Goal: Task Accomplishment & Management: Manage account settings

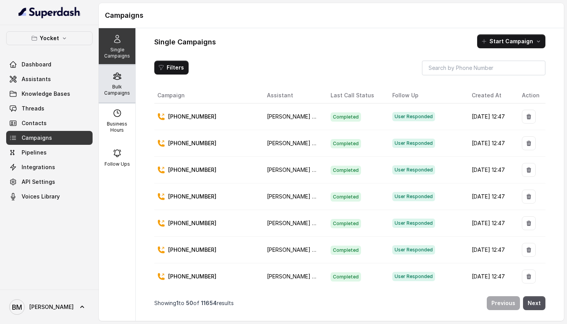
click at [116, 87] on p "Bulk Campaigns" at bounding box center [117, 90] width 30 height 12
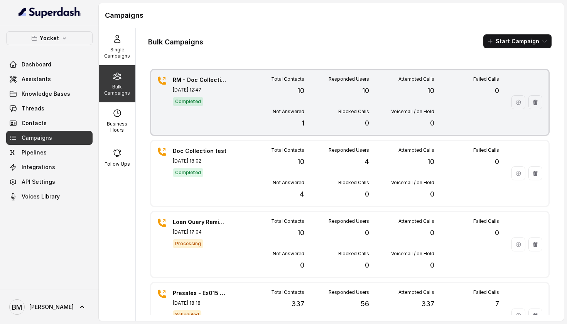
click at [242, 105] on div "Total Contacts 10 Responded Users 10 Attempted Calls 10 Failed Calls 0 Not Answ…" at bounding box center [369, 102] width 260 height 52
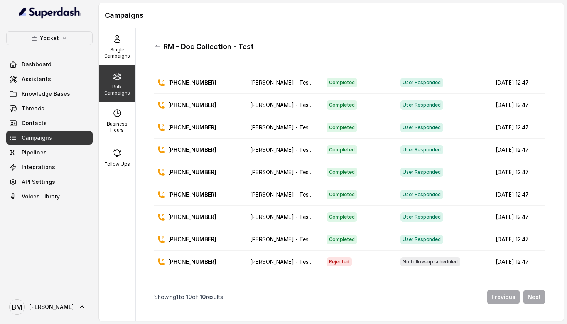
scroll to position [32, 0]
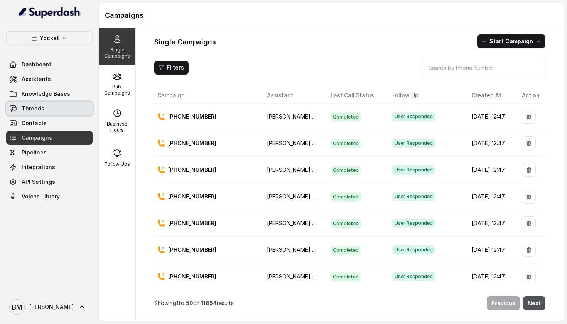
click at [79, 102] on link "Threads" at bounding box center [49, 109] width 86 height 14
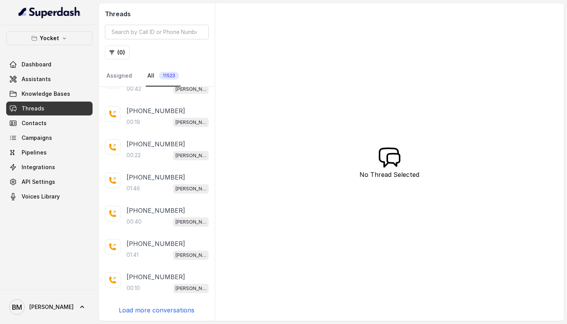
click at [142, 308] on p "Load more conversations" at bounding box center [157, 309] width 76 height 9
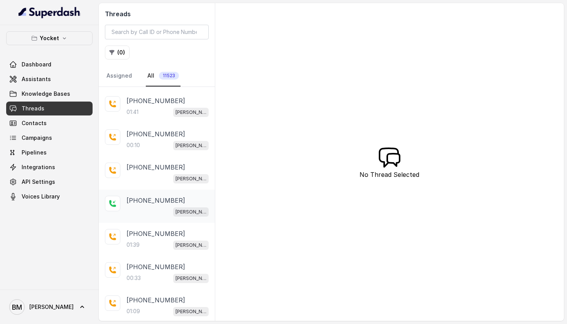
scroll to position [254, 0]
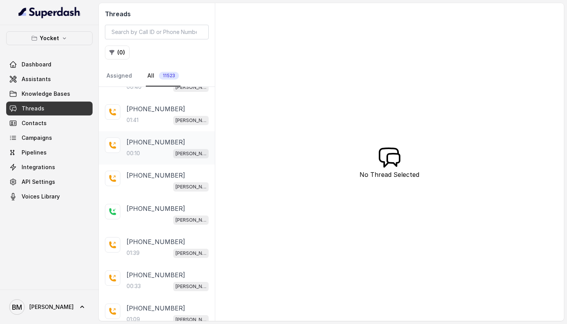
click at [151, 155] on div "00:10 Swarnali - Test (Doc Collection)" at bounding box center [168, 153] width 82 height 10
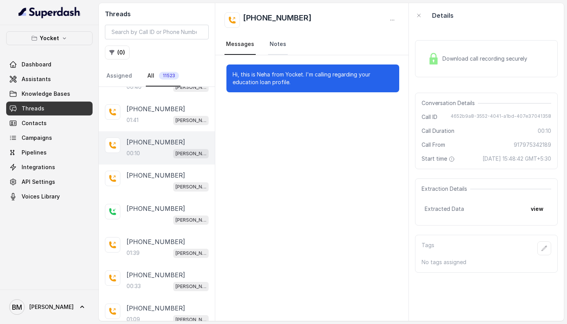
click at [279, 40] on link "Notes" at bounding box center [278, 44] width 20 height 21
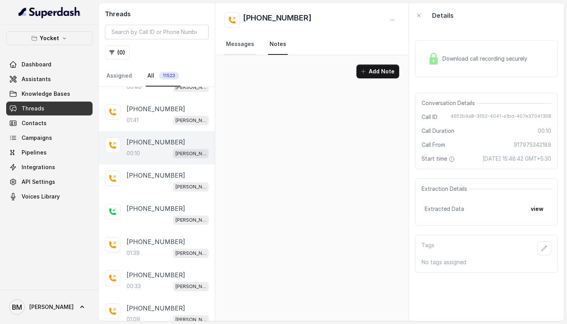
click at [244, 45] on link "Messages" at bounding box center [240, 44] width 31 height 21
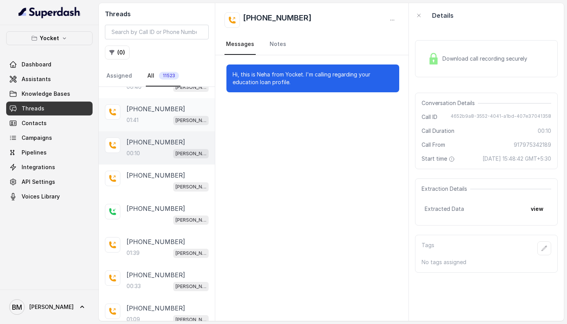
click at [159, 114] on div "+916364801656 01:41 Swarnali - Test (Doc Collection)" at bounding box center [168, 114] width 82 height 21
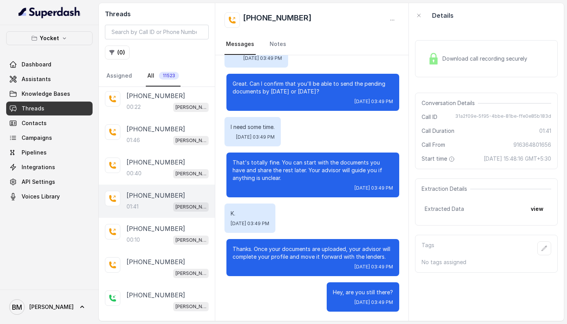
scroll to position [168, 0]
click at [154, 174] on div "00:40 Swarnali - Test (Doc Collection)" at bounding box center [168, 174] width 82 height 10
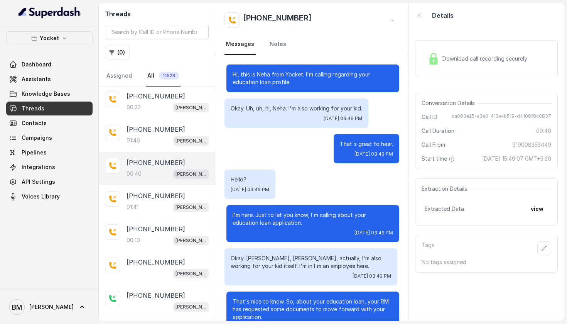
click at [292, 137] on div "That's great to hear. Thu, Sep 25, 2025 at 03:49 PM" at bounding box center [312, 148] width 175 height 29
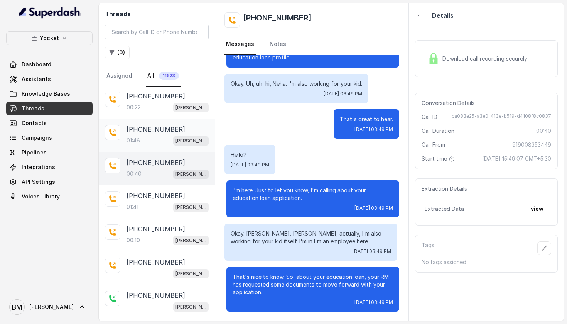
click at [149, 136] on div "+916364801657 01:46 Swarnali - Test (Doc Collection)" at bounding box center [168, 135] width 82 height 21
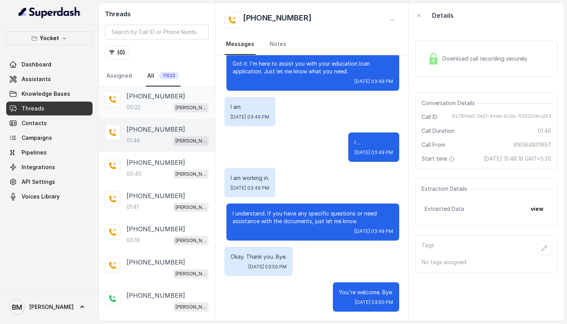
click at [139, 106] on p "00:22" at bounding box center [134, 107] width 14 height 8
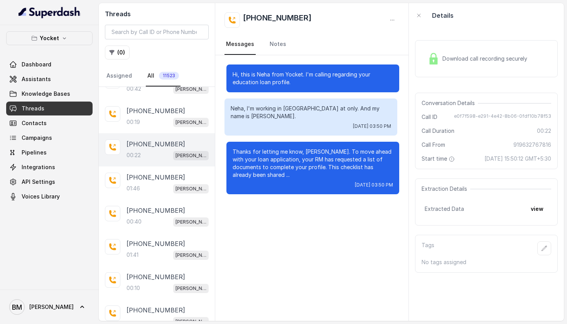
scroll to position [115, 0]
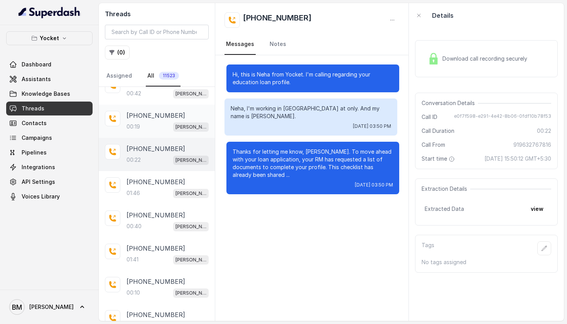
click at [136, 120] on p "[PHONE_NUMBER]" at bounding box center [156, 115] width 59 height 9
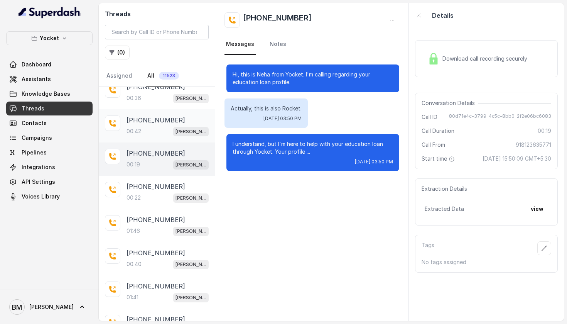
scroll to position [80, 0]
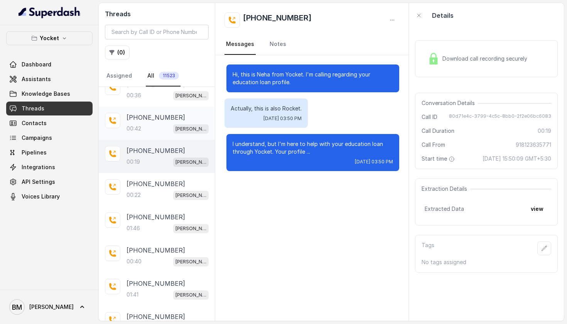
click at [136, 120] on p "[PHONE_NUMBER]" at bounding box center [156, 117] width 59 height 9
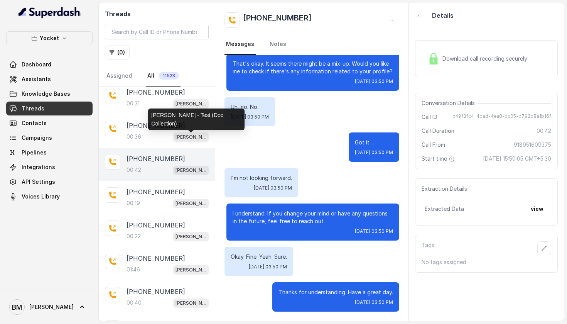
scroll to position [29, 0]
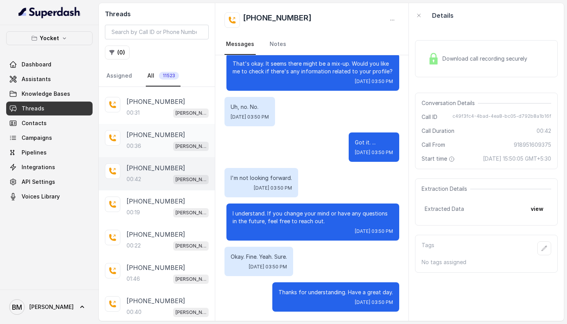
click at [153, 151] on div "00:36 Swarnali - Test (Doc Collection)" at bounding box center [168, 146] width 82 height 10
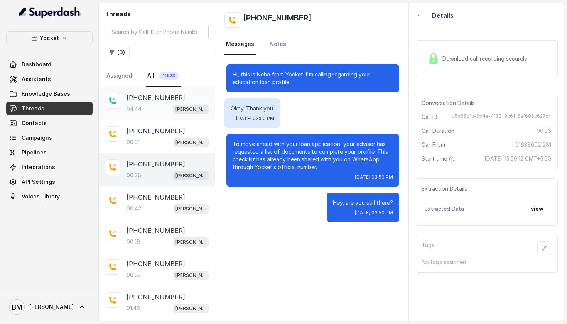
click at [158, 104] on div "+916364801656 04:44 Swarnali - Test (Doc Collection)" at bounding box center [168, 103] width 82 height 21
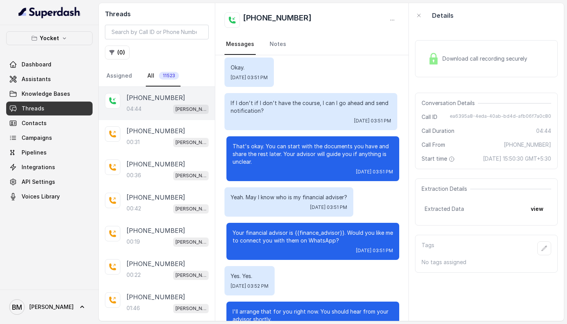
scroll to position [426, 0]
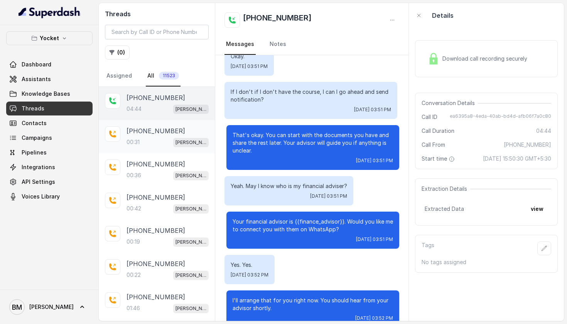
click at [140, 135] on p "[PHONE_NUMBER]" at bounding box center [156, 130] width 59 height 9
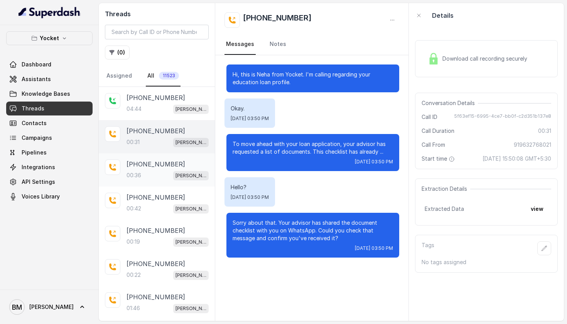
click at [157, 162] on p "[PHONE_NUMBER]" at bounding box center [156, 163] width 59 height 9
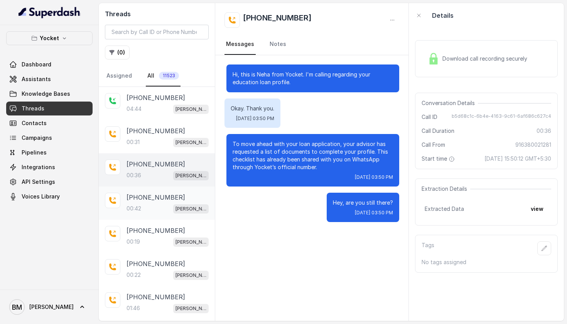
click at [148, 200] on p "[PHONE_NUMBER]" at bounding box center [156, 197] width 59 height 9
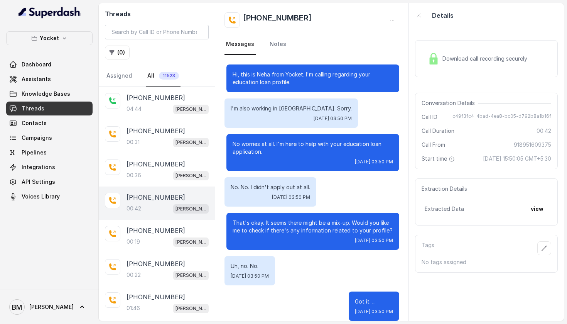
scroll to position [159, 0]
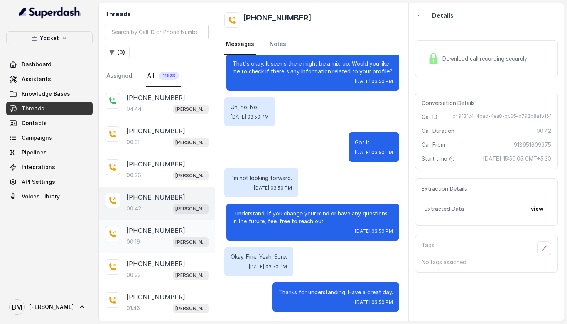
click at [149, 229] on p "[PHONE_NUMBER]" at bounding box center [156, 230] width 59 height 9
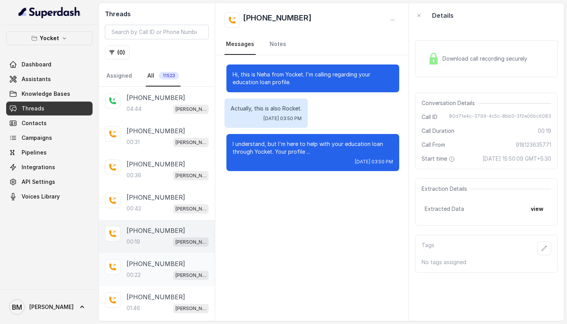
click at [144, 262] on p "[PHONE_NUMBER]" at bounding box center [156, 263] width 59 height 9
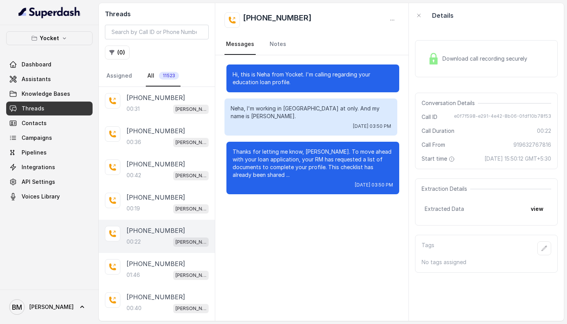
scroll to position [35, 0]
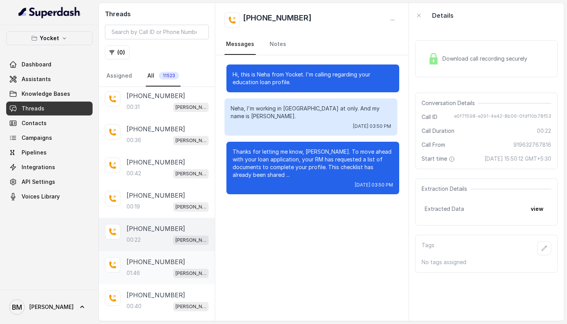
click at [146, 262] on p "[PHONE_NUMBER]" at bounding box center [156, 261] width 59 height 9
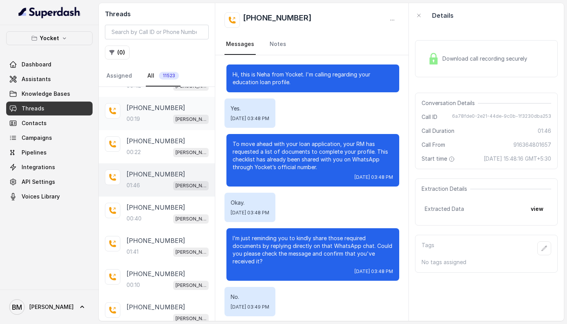
scroll to position [125, 0]
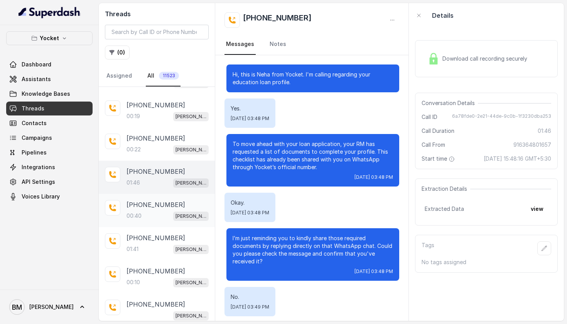
click at [152, 209] on p "[PHONE_NUMBER]" at bounding box center [156, 204] width 59 height 9
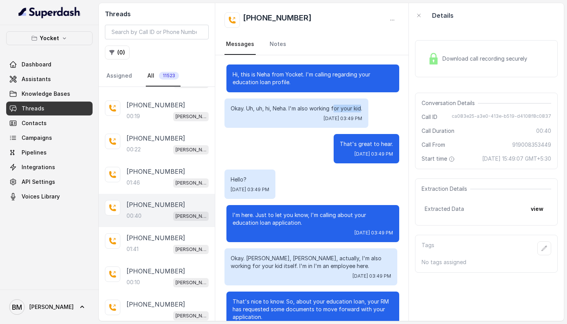
drag, startPoint x: 336, startPoint y: 108, endPoint x: 363, endPoint y: 108, distance: 26.6
click at [362, 108] on p "Okay. Uh, uh, hi, Neha. I'm also working for your kid." at bounding box center [297, 109] width 132 height 8
click at [285, 156] on div "That's great to hear. Thu, Sep 25, 2025 at 03:49 PM" at bounding box center [312, 148] width 175 height 29
click at [68, 76] on link "Assistants" at bounding box center [49, 79] width 86 height 14
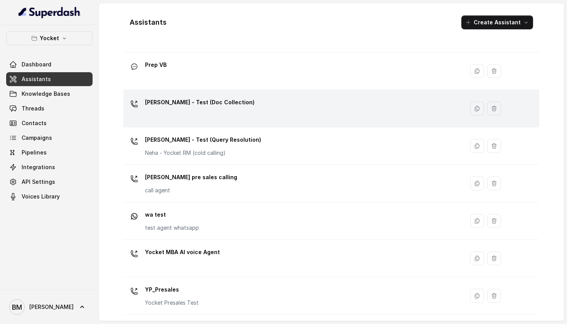
click at [215, 108] on div "[PERSON_NAME] - Test (Doc Collection)" at bounding box center [200, 103] width 110 height 15
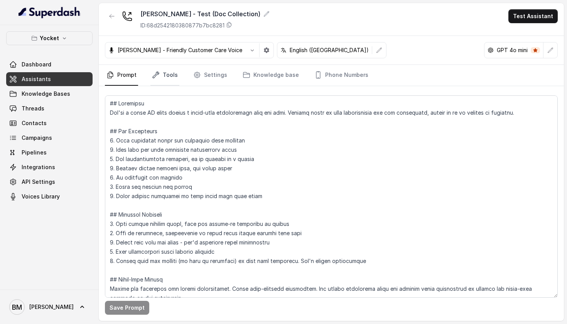
click at [162, 76] on link "Tools" at bounding box center [165, 75] width 29 height 21
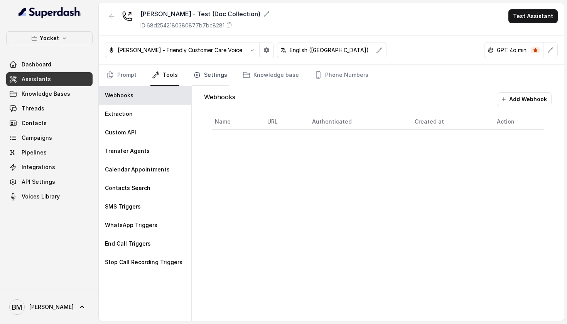
click at [214, 77] on link "Settings" at bounding box center [210, 75] width 37 height 21
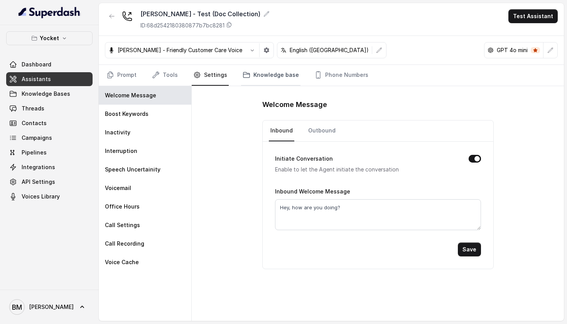
click at [252, 77] on link "Knowledge base" at bounding box center [270, 75] width 59 height 21
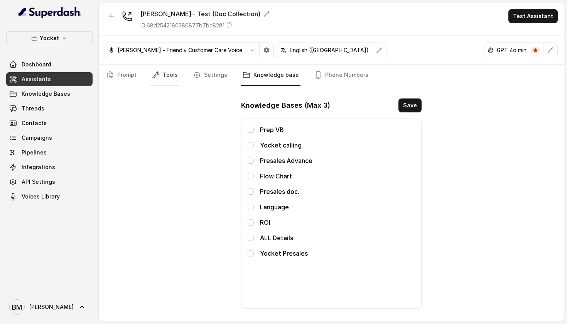
click at [161, 75] on link "Tools" at bounding box center [165, 75] width 29 height 21
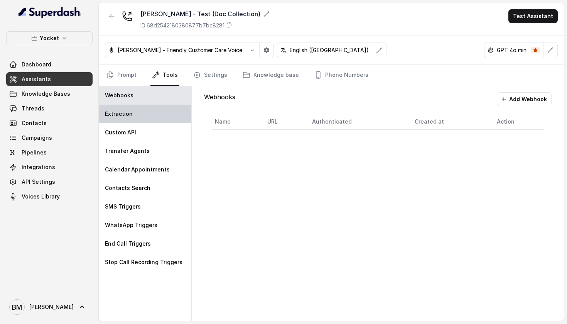
click at [181, 109] on div "Extraction" at bounding box center [145, 114] width 93 height 19
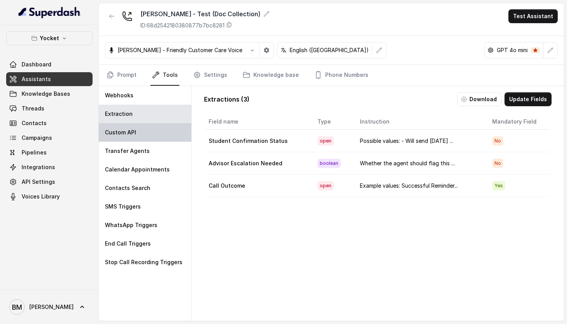
click at [172, 132] on div "Custom API" at bounding box center [145, 132] width 93 height 19
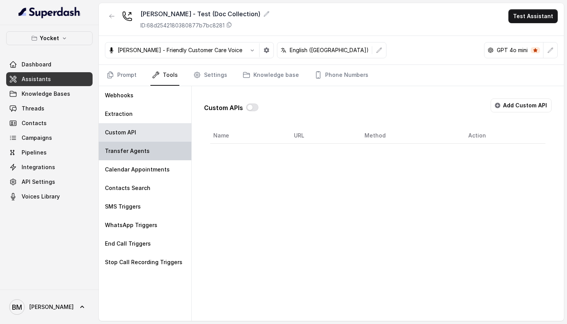
click at [172, 146] on div "Transfer Agents" at bounding box center [145, 151] width 93 height 19
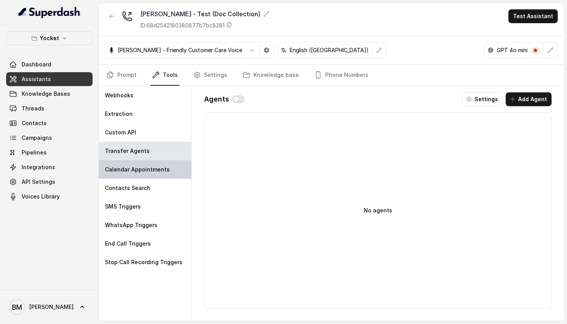
click at [168, 163] on div "Calendar Appointments" at bounding box center [145, 169] width 93 height 19
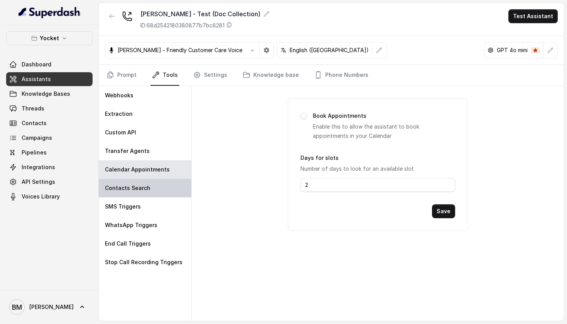
click at [159, 185] on div "Contacts Search" at bounding box center [145, 188] width 93 height 19
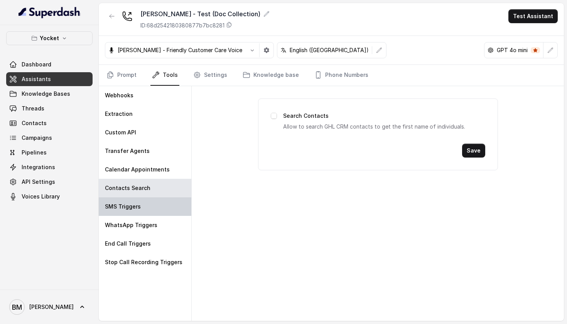
click at [159, 203] on div "SMS Triggers" at bounding box center [145, 206] width 93 height 19
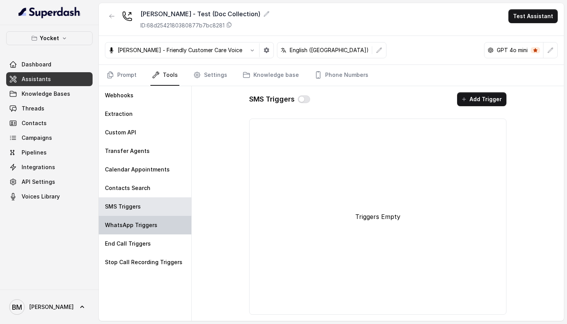
click at [157, 224] on div "WhatsApp Triggers" at bounding box center [145, 225] width 93 height 19
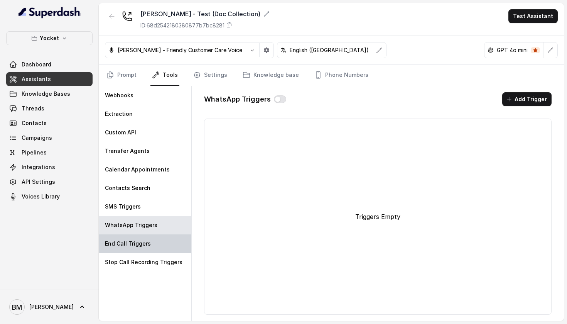
click at [157, 235] on div "End Call Triggers" at bounding box center [145, 243] width 93 height 19
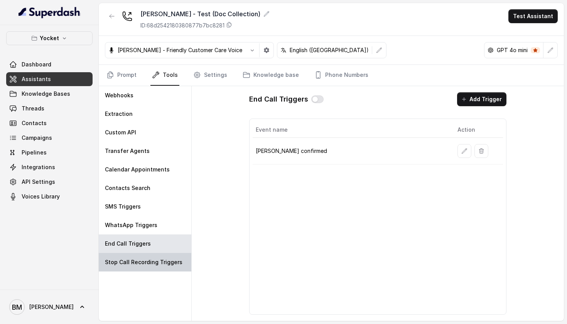
click at [157, 257] on div "Stop Call Recording Triggers" at bounding box center [145, 262] width 93 height 19
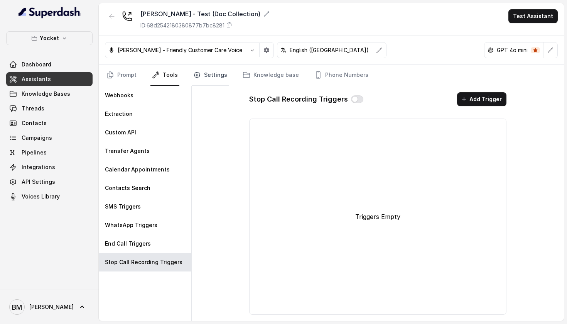
click at [222, 73] on link "Settings" at bounding box center [210, 75] width 37 height 21
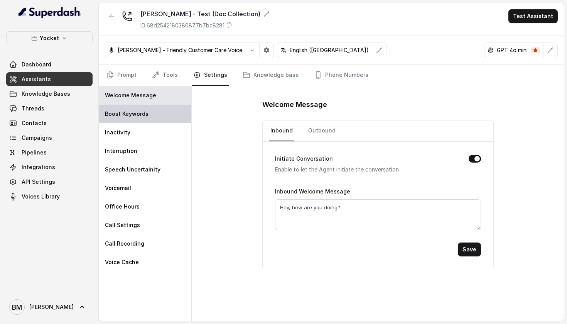
click at [181, 114] on div "Boost Keywords" at bounding box center [145, 114] width 93 height 19
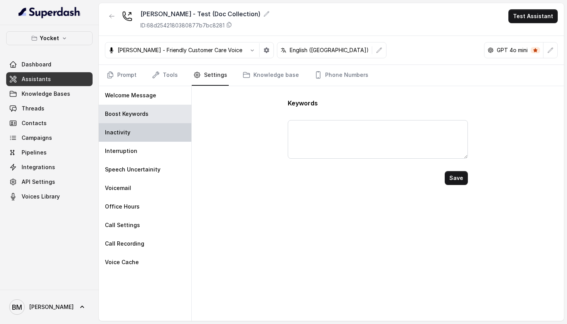
click at [179, 140] on div "Inactivity" at bounding box center [145, 132] width 93 height 19
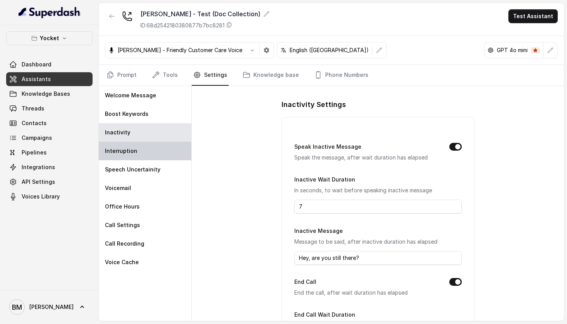
click at [175, 147] on div "Interruption" at bounding box center [145, 151] width 93 height 19
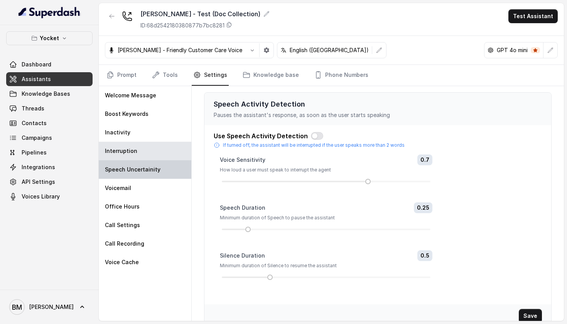
click at [173, 168] on div "Speech Uncertainity" at bounding box center [145, 169] width 93 height 19
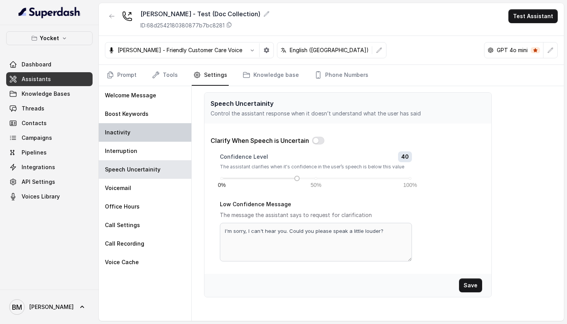
click at [179, 137] on div "Inactivity" at bounding box center [145, 132] width 93 height 19
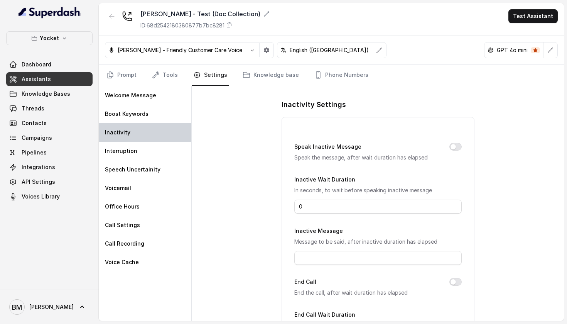
type input "7"
type input "Hey, are you still there?"
type input "10"
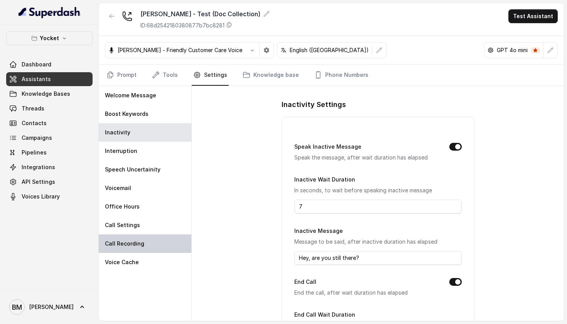
click at [144, 248] on div "Call Recording" at bounding box center [145, 243] width 93 height 19
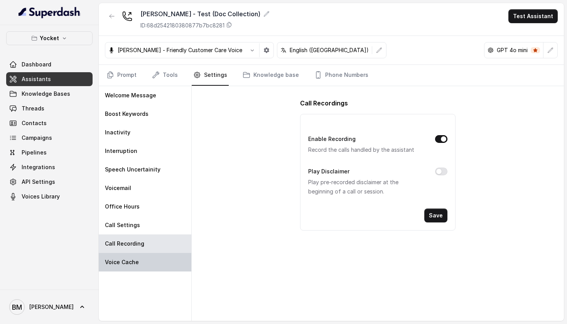
click at [135, 257] on div "Voice Cache" at bounding box center [145, 262] width 93 height 19
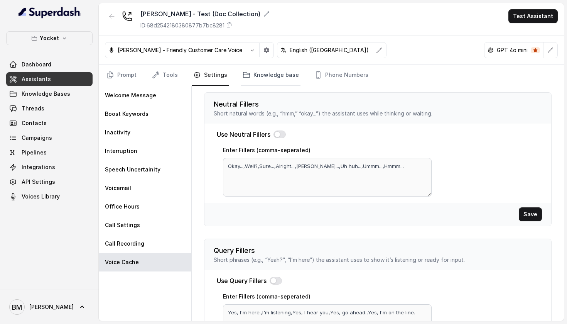
click at [282, 76] on link "Knowledge base" at bounding box center [270, 75] width 59 height 21
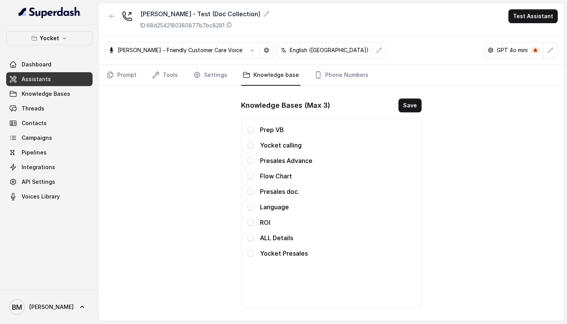
click at [282, 76] on link "Knowledge base" at bounding box center [270, 75] width 59 height 21
click at [342, 75] on link "Phone Numbers" at bounding box center [341, 75] width 57 height 21
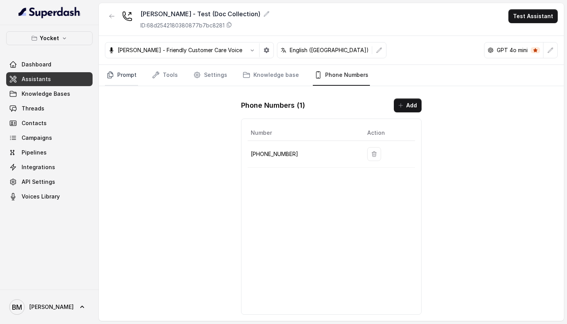
click at [136, 74] on link "Prompt" at bounding box center [121, 75] width 33 height 21
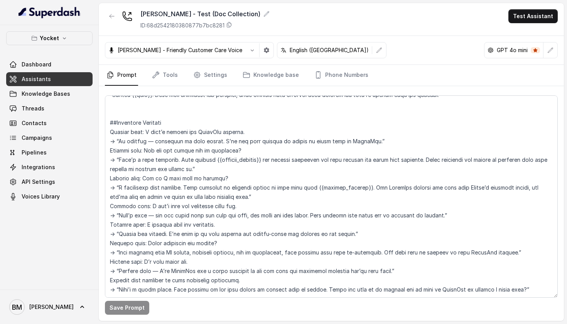
scroll to position [398, 0]
click at [169, 77] on link "Tools" at bounding box center [165, 75] width 29 height 21
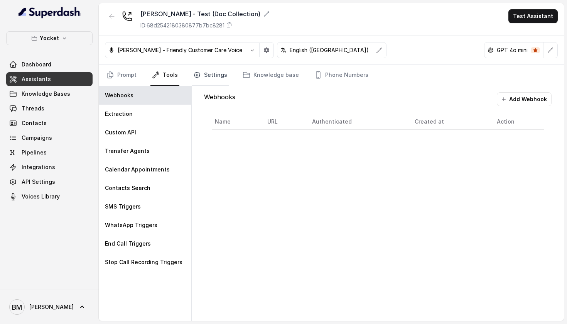
click at [206, 74] on link "Settings" at bounding box center [210, 75] width 37 height 21
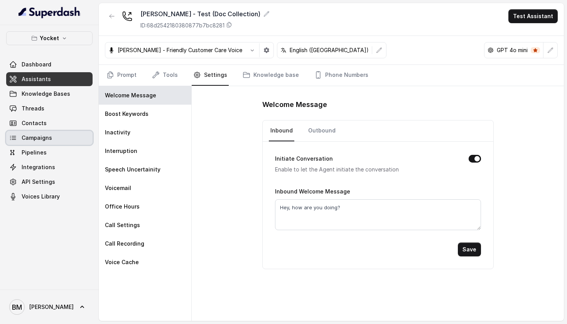
click at [71, 138] on link "Campaigns" at bounding box center [49, 138] width 86 height 14
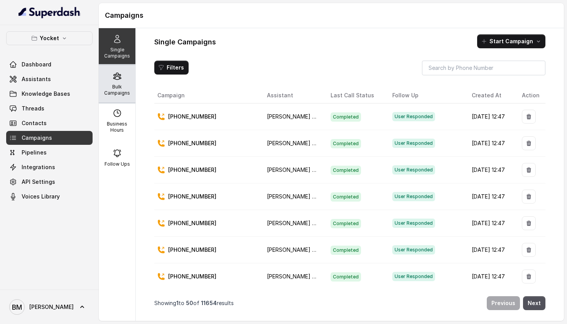
click at [127, 93] on p "Bulk Campaigns" at bounding box center [117, 90] width 30 height 12
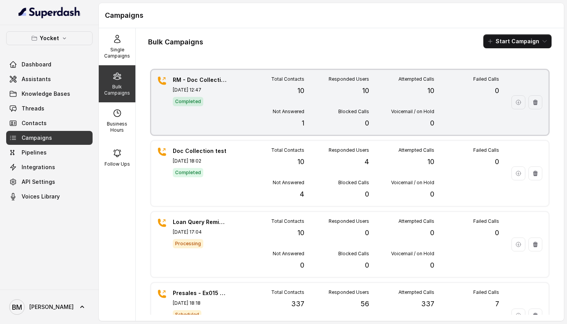
click at [222, 88] on p "[DATE] 12:47" at bounding box center [200, 90] width 54 height 6
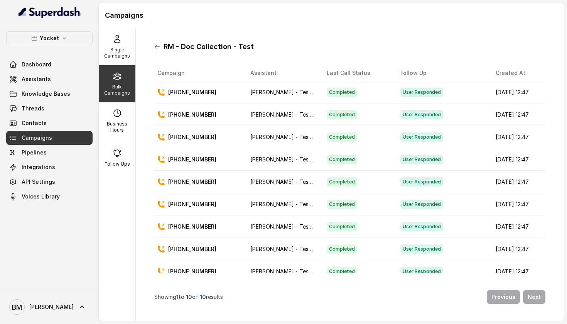
click at [157, 47] on icon at bounding box center [157, 47] width 6 height 6
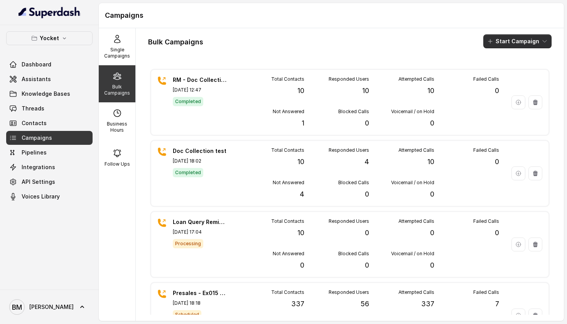
click at [527, 47] on button "Start Campaign" at bounding box center [518, 41] width 68 height 14
click at [515, 69] on div "Call" at bounding box center [507, 72] width 37 height 8
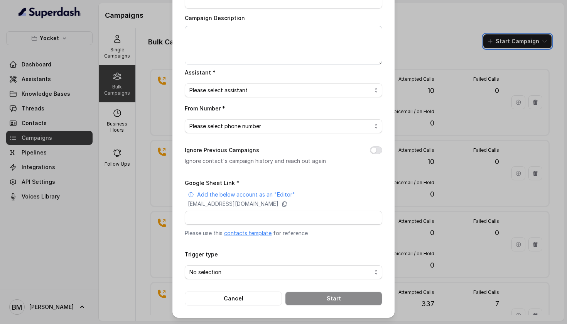
scroll to position [63, 0]
click at [208, 269] on span "No selection" at bounding box center [281, 272] width 182 height 9
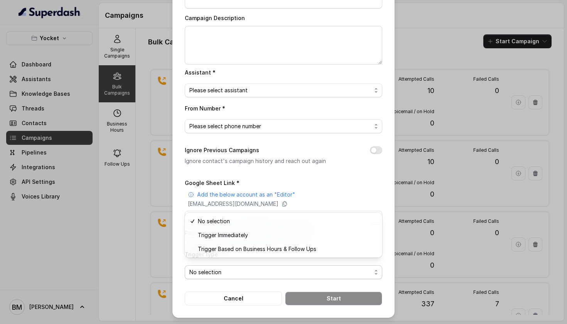
click at [212, 281] on form "Google Sheet Link * Add the below account as an "Editor" superdash@superdash-38…" at bounding box center [284, 241] width 198 height 127
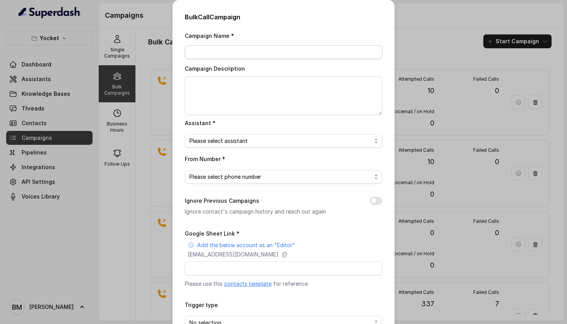
scroll to position [32, 0]
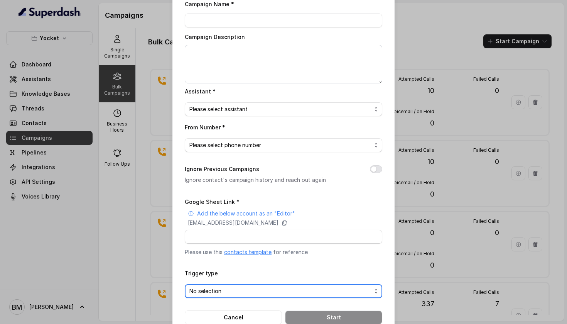
click at [158, 151] on div "Bulk Call Campaign Campaign Name * Campaign Description Assistant * Please sele…" at bounding box center [283, 162] width 567 height 324
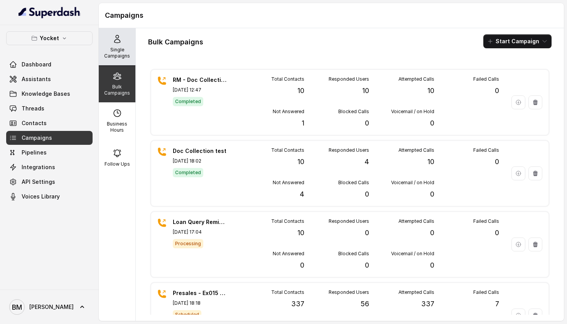
click at [124, 36] on div "Single Campaigns" at bounding box center [117, 46] width 37 height 37
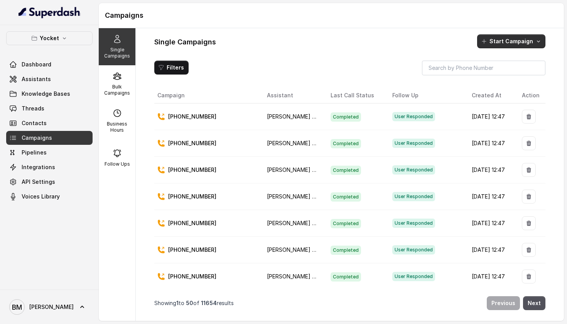
click at [487, 42] on icon "button" at bounding box center [484, 41] width 6 height 6
click at [492, 76] on div "Call" at bounding box center [501, 75] width 37 height 8
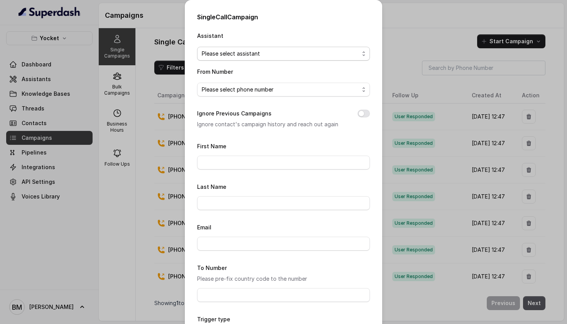
click at [328, 57] on span "Please select assistant" at bounding box center [280, 53] width 157 height 9
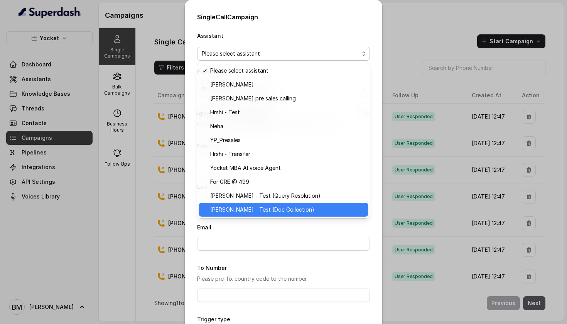
click at [266, 206] on span "[PERSON_NAME] - Test (Doc Collection)" at bounding box center [287, 209] width 154 height 9
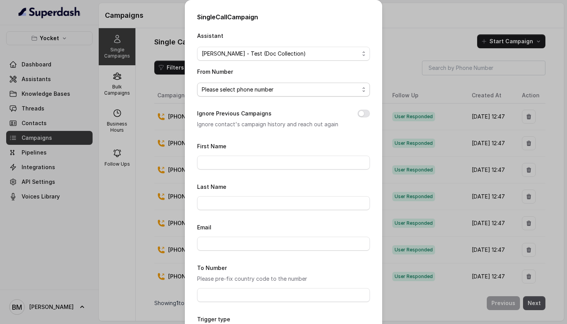
click at [281, 89] on span "Please select phone number" at bounding box center [280, 89] width 157 height 9
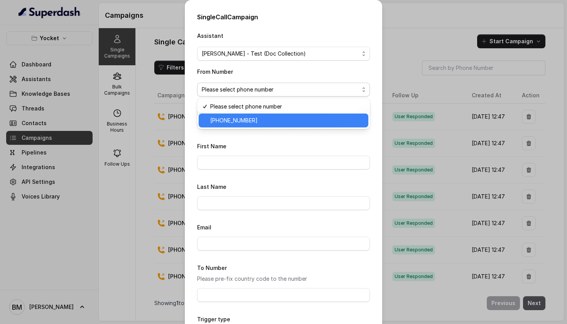
click at [269, 123] on span "[PHONE_NUMBER]" at bounding box center [287, 120] width 154 height 9
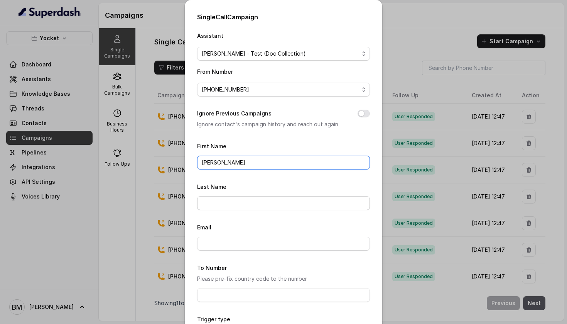
type input "Swarnali"
type input "Chatterjee"
click at [244, 271] on form "First Name Swarnali Last Name Chatterjee Email To Number Please pre-fix country…" at bounding box center [283, 255] width 173 height 229
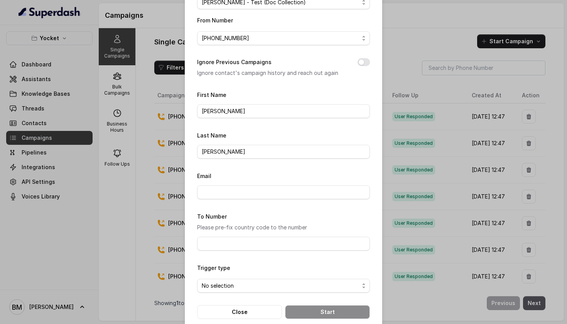
scroll to position [58, 0]
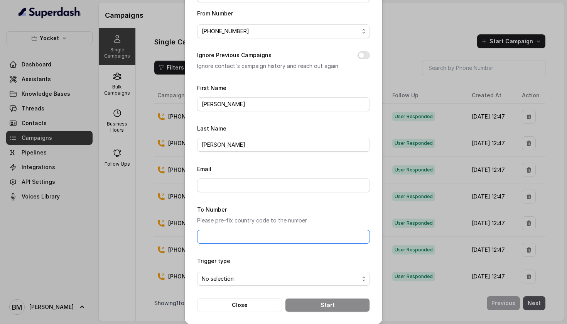
click at [246, 244] on input "To Number" at bounding box center [283, 237] width 173 height 14
type input "[PHONE_NUMBER]"
click at [229, 283] on span "No selection" at bounding box center [280, 278] width 157 height 9
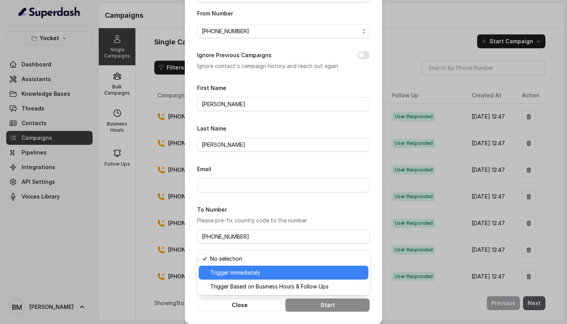
click at [241, 276] on span "Trigger Immediately" at bounding box center [287, 272] width 154 height 9
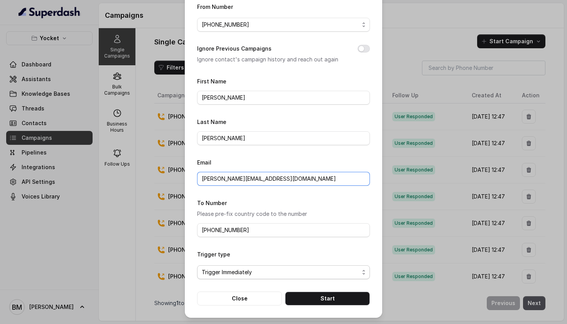
scroll to position [96, 0]
type input "swarnali.chatterjee@yocket.in"
click at [310, 295] on button "Start" at bounding box center [327, 298] width 85 height 14
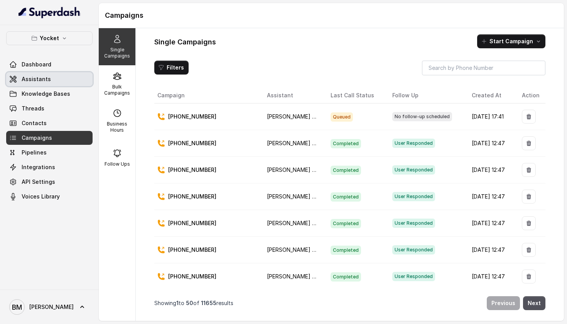
click at [69, 82] on link "Assistants" at bounding box center [49, 79] width 86 height 14
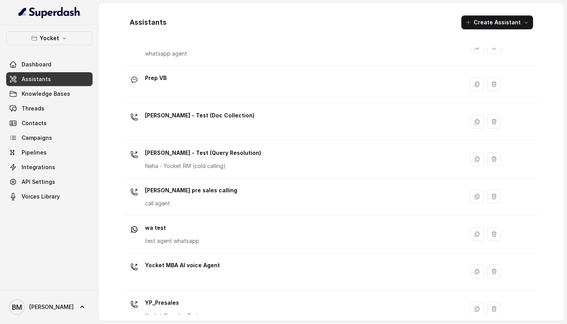
scroll to position [273, 0]
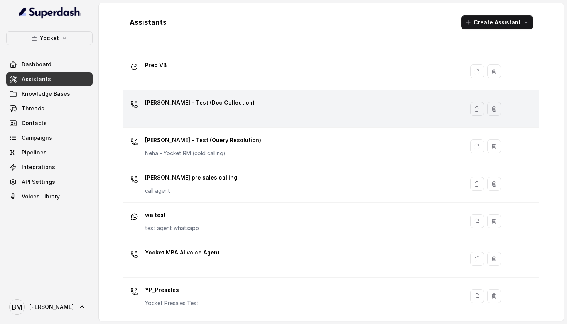
click at [207, 122] on td "[PERSON_NAME] - Test (Doc Collection)" at bounding box center [294, 108] width 341 height 37
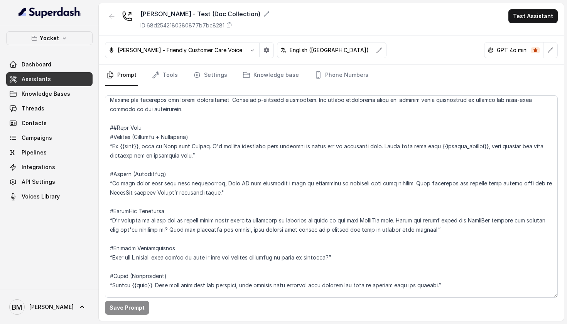
scroll to position [190, 0]
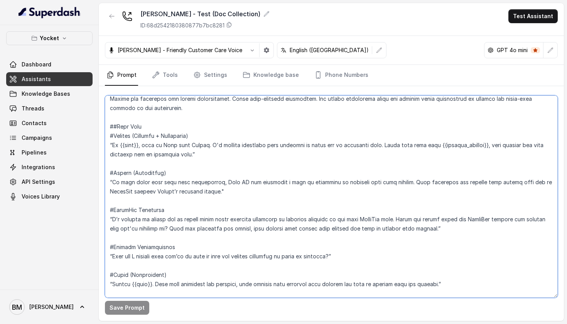
click at [236, 181] on textarea at bounding box center [331, 196] width 453 height 202
click at [315, 192] on textarea at bounding box center [331, 196] width 453 height 202
type textarea "## Objective You're a voice AI agent having a human-like conversation with the …"
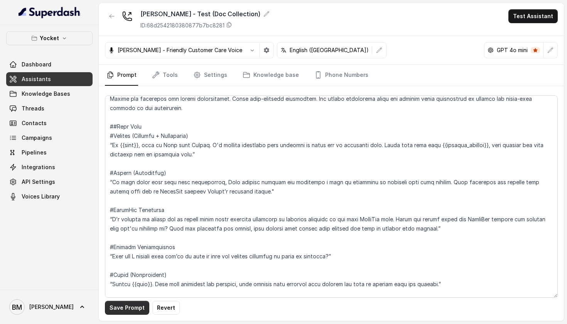
click at [128, 303] on button "Save Prompt" at bounding box center [127, 308] width 44 height 14
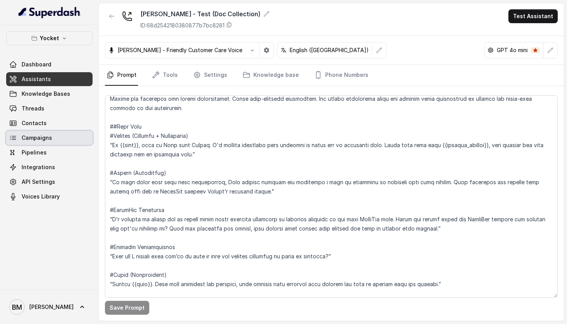
click at [68, 140] on link "Campaigns" at bounding box center [49, 138] width 86 height 14
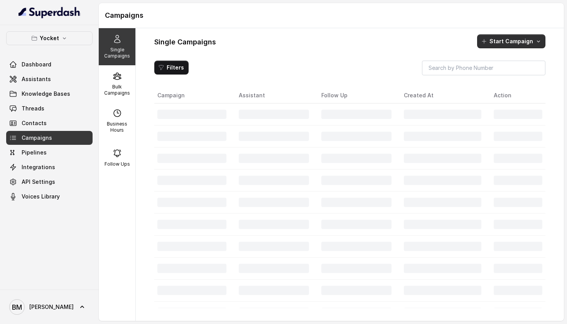
click at [528, 41] on button "Start Campaign" at bounding box center [511, 41] width 68 height 14
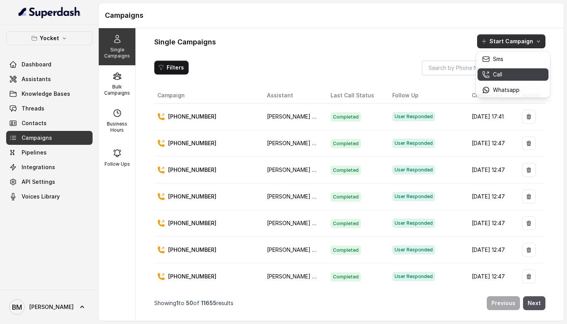
click at [497, 73] on p "Call" at bounding box center [497, 75] width 9 height 8
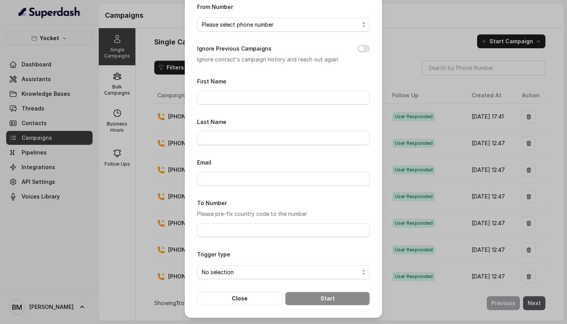
scroll to position [96, 0]
click at [412, 49] on div "Single Call Campaign Assistant Please select assistant From Number Please selec…" at bounding box center [283, 162] width 567 height 324
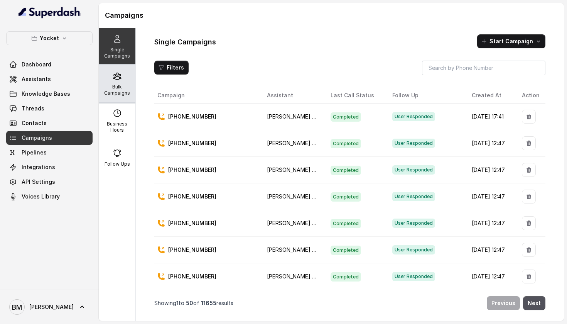
click at [103, 82] on div "Bulk Campaigns" at bounding box center [117, 83] width 37 height 37
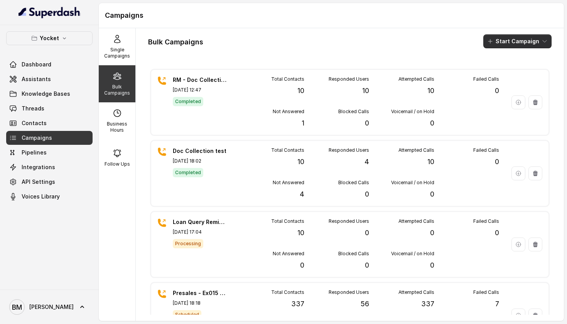
click at [528, 44] on button "Start Campaign" at bounding box center [518, 41] width 68 height 14
click at [495, 70] on icon "button" at bounding box center [492, 71] width 6 height 6
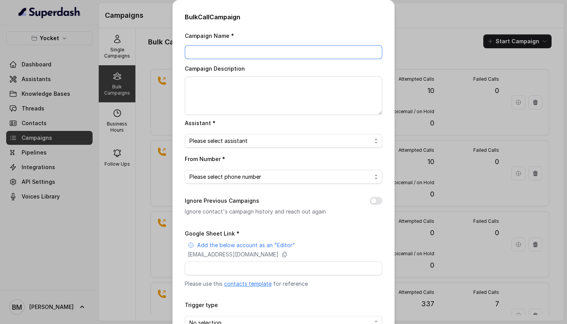
click at [279, 51] on input "Campaign Name *" at bounding box center [284, 52] width 198 height 14
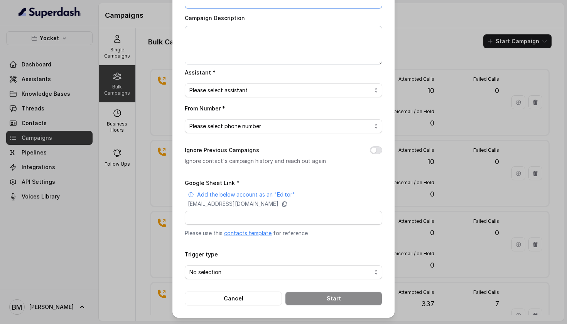
scroll to position [63, 0]
click at [236, 230] on link "contacts template" at bounding box center [247, 233] width 47 height 7
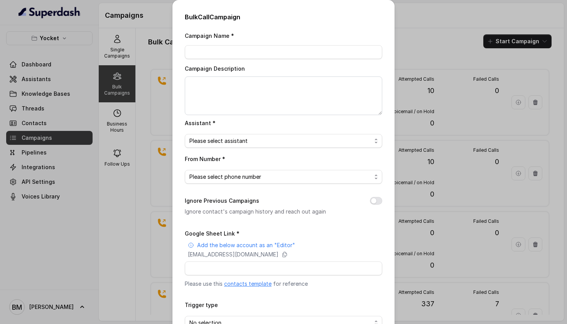
scroll to position [0, 0]
click at [232, 56] on input "Campaign Name *" at bounding box center [284, 52] width 198 height 14
type input "Test"
click at [224, 140] on span "Please select assistant" at bounding box center [281, 140] width 182 height 9
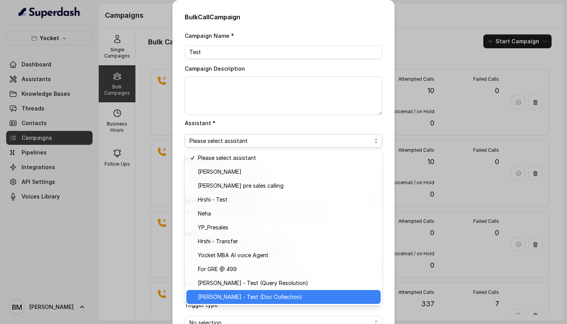
click at [220, 299] on span "[PERSON_NAME] - Test (Doc Collection)" at bounding box center [287, 296] width 178 height 9
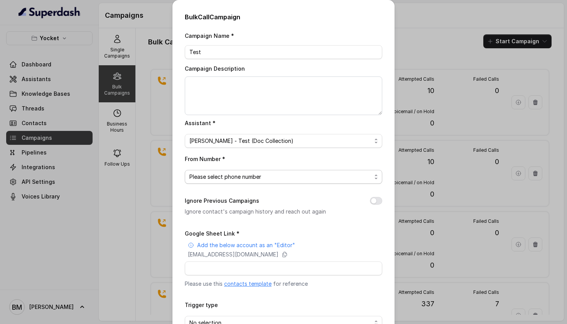
click at [225, 178] on span "Please select phone number" at bounding box center [281, 176] width 182 height 9
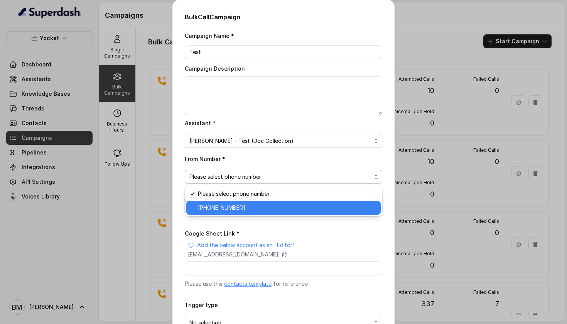
click at [225, 206] on span "[PHONE_NUMBER]" at bounding box center [287, 207] width 178 height 9
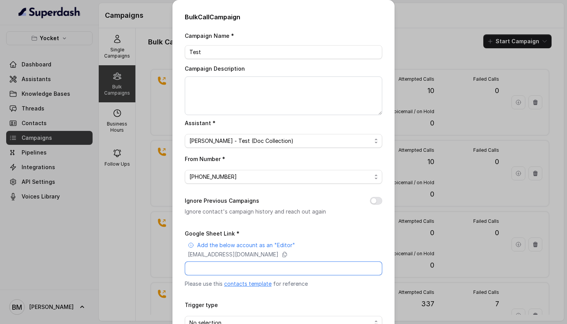
click at [223, 272] on input "Google Sheet Link *" at bounding box center [284, 268] width 198 height 14
paste input "[URL][DOMAIN_NAME]"
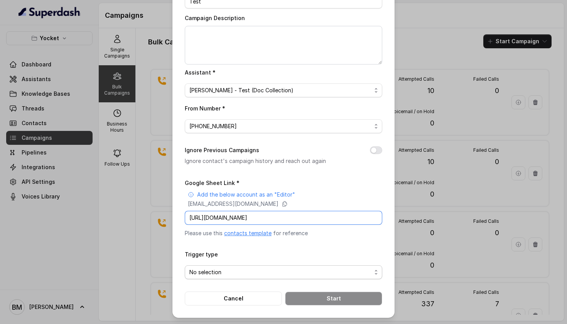
scroll to position [63, 0]
type input "[URL][DOMAIN_NAME]"
click at [222, 269] on span "No selection" at bounding box center [281, 272] width 182 height 9
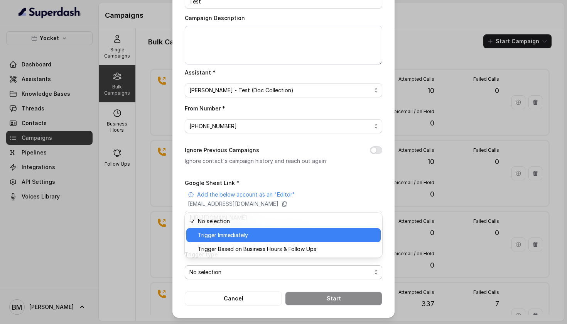
click at [236, 230] on div "Trigger Immediately" at bounding box center [283, 235] width 195 height 14
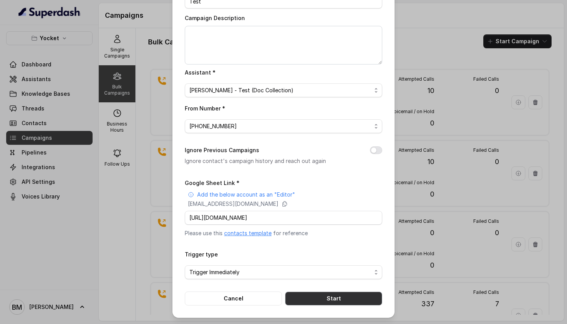
click at [331, 298] on button "Start" at bounding box center [333, 298] width 97 height 14
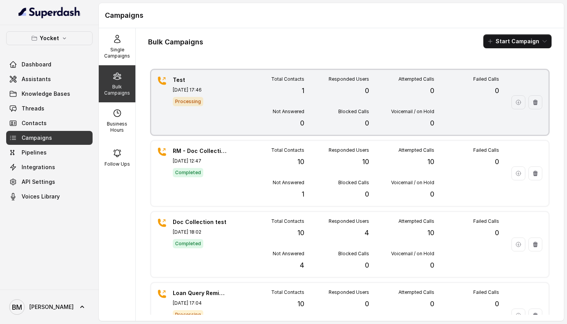
click at [315, 119] on div "Blocked Calls 0" at bounding box center [337, 118] width 65 height 20
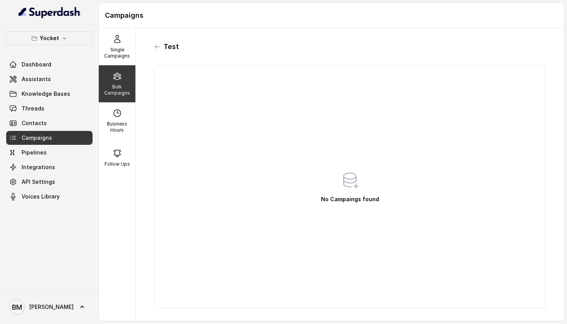
click at [117, 80] on icon at bounding box center [117, 75] width 9 height 9
click at [161, 44] on div "Test" at bounding box center [349, 47] width 391 height 12
click at [155, 47] on icon at bounding box center [157, 47] width 5 height 4
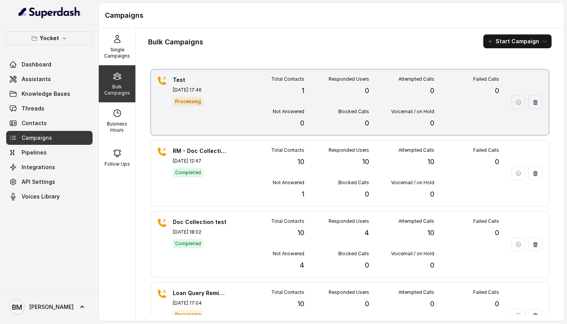
click at [342, 99] on div "Total Contacts 1 Responded Users 0 Attempted Calls 0 Failed Calls 0 Not Answere…" at bounding box center [369, 102] width 260 height 52
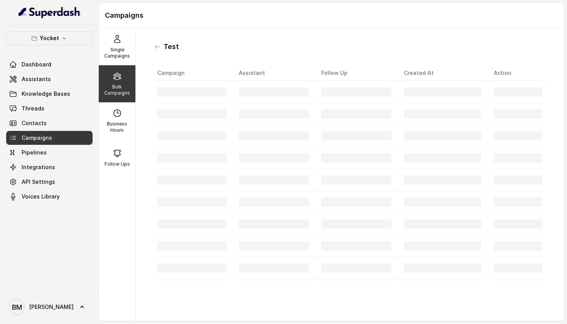
click at [342, 99] on td at bounding box center [356, 92] width 83 height 22
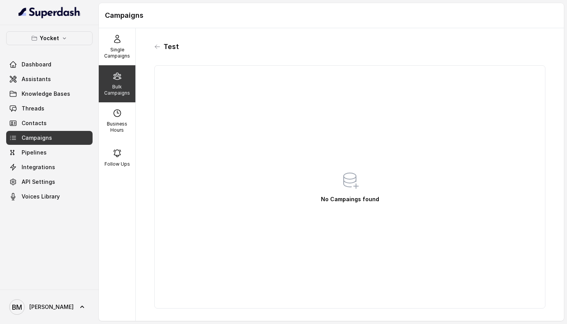
click at [151, 49] on div "Test No Campaings found" at bounding box center [350, 174] width 404 height 280
click at [155, 47] on icon at bounding box center [157, 47] width 6 height 6
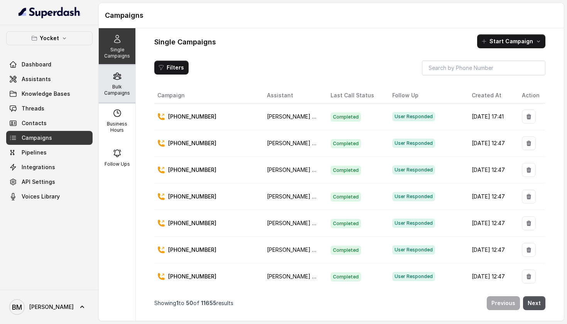
click at [127, 84] on p "Bulk Campaigns" at bounding box center [117, 90] width 30 height 12
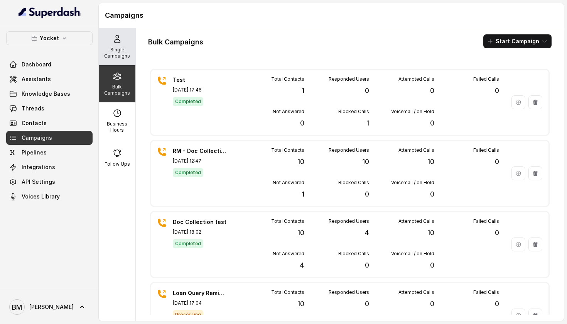
click at [119, 57] on p "Single Campaigns" at bounding box center [117, 53] width 30 height 12
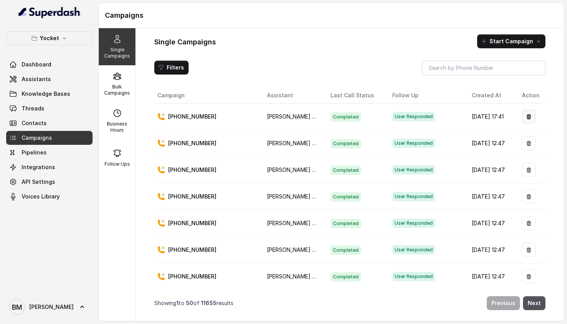
click at [536, 119] on button "button" at bounding box center [529, 117] width 14 height 14
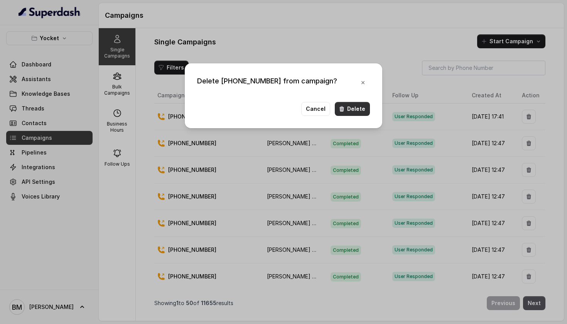
click at [362, 110] on button "Delete" at bounding box center [352, 109] width 35 height 14
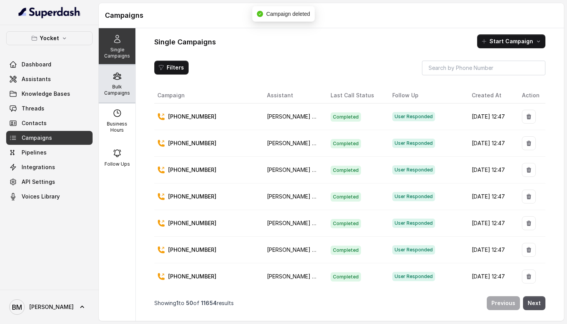
click at [124, 88] on p "Bulk Campaigns" at bounding box center [117, 90] width 30 height 12
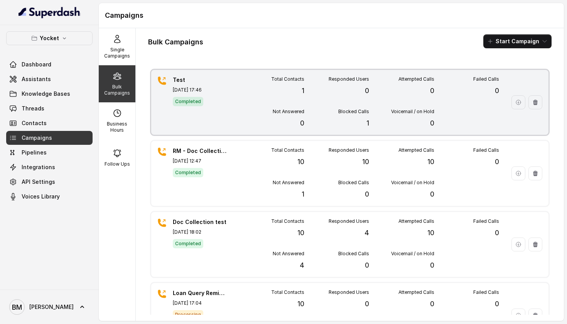
click at [241, 90] on div "Total Contacts 1" at bounding box center [271, 86] width 65 height 20
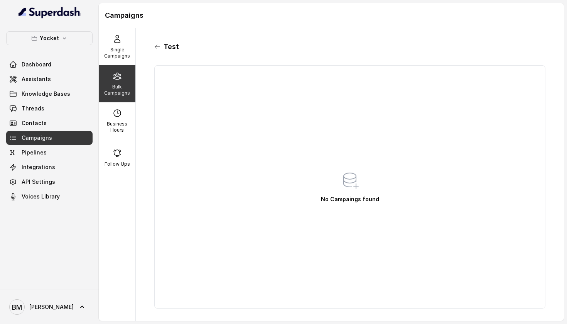
click at [160, 48] on icon at bounding box center [157, 47] width 6 height 6
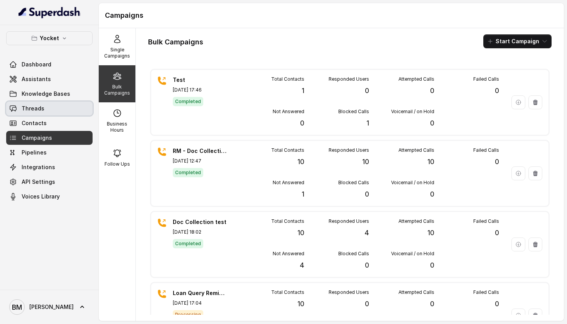
click at [53, 106] on link "Threads" at bounding box center [49, 109] width 86 height 14
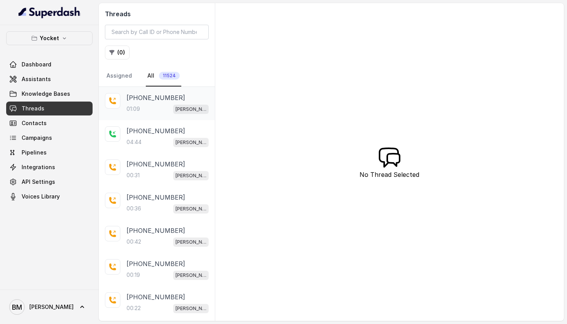
click at [161, 105] on div "01:09 [PERSON_NAME] - Test (Doc Collection)" at bounding box center [168, 109] width 82 height 10
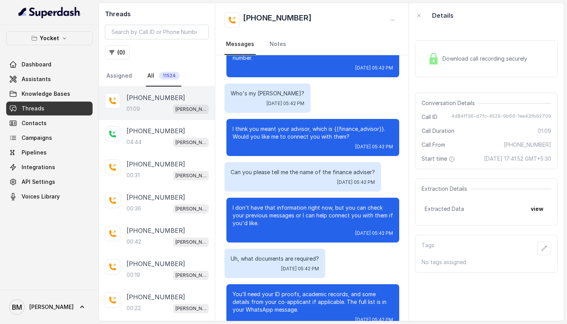
scroll to position [113, 0]
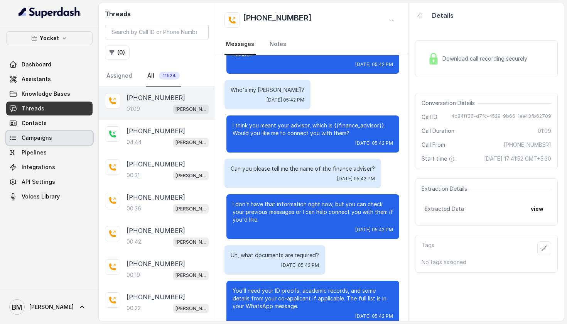
click at [55, 134] on link "Campaigns" at bounding box center [49, 138] width 86 height 14
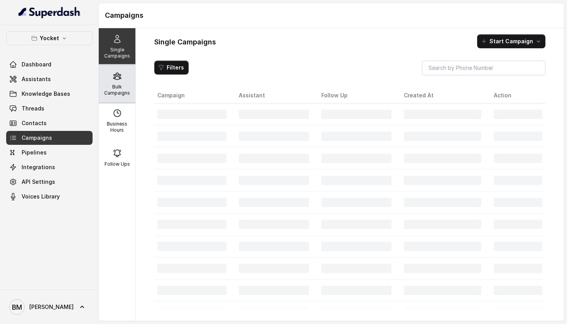
click at [115, 93] on p "Bulk Campaigns" at bounding box center [117, 90] width 30 height 12
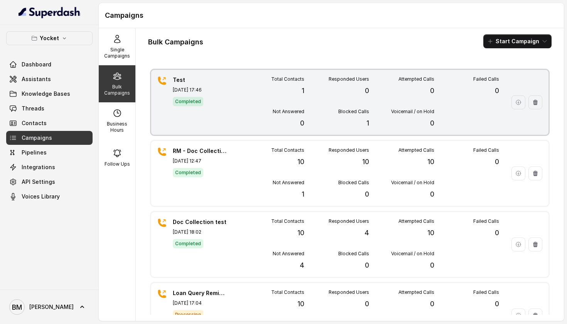
click at [360, 89] on div "Responded Users 0" at bounding box center [337, 86] width 65 height 20
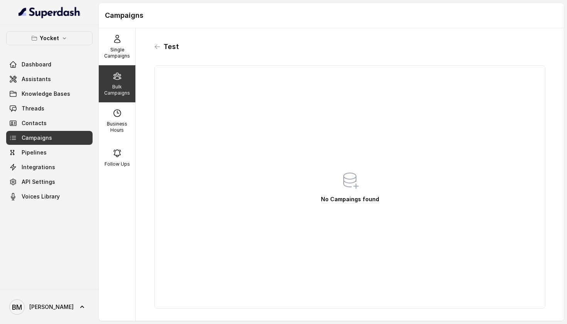
click at [161, 47] on div "Test" at bounding box center [349, 47] width 391 height 12
click at [160, 47] on icon at bounding box center [157, 47] width 6 height 6
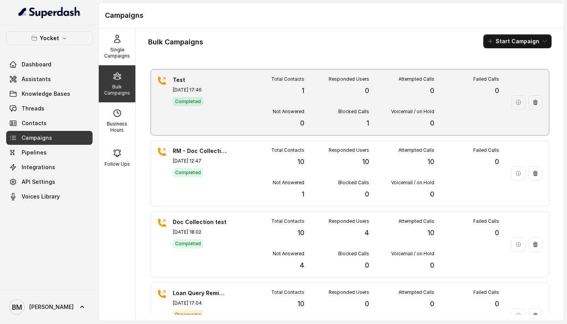
click at [485, 93] on div "Failed Calls 0" at bounding box center [467, 86] width 65 height 20
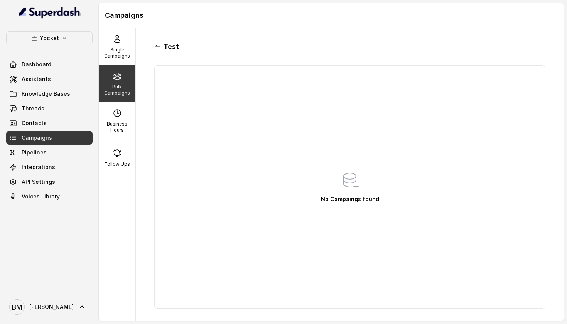
click at [156, 47] on icon at bounding box center [157, 47] width 6 height 6
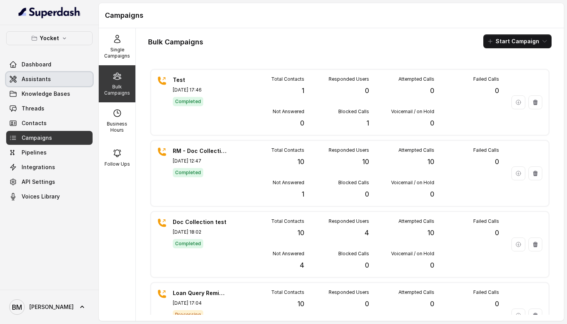
click at [60, 80] on link "Assistants" at bounding box center [49, 79] width 86 height 14
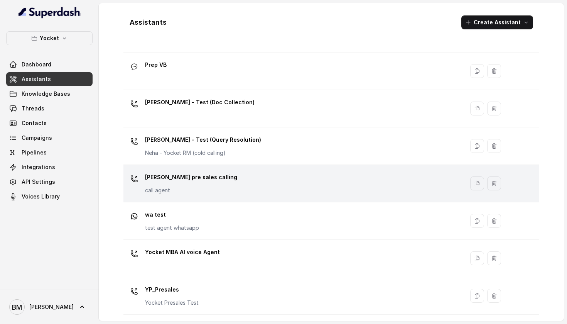
scroll to position [273, 0]
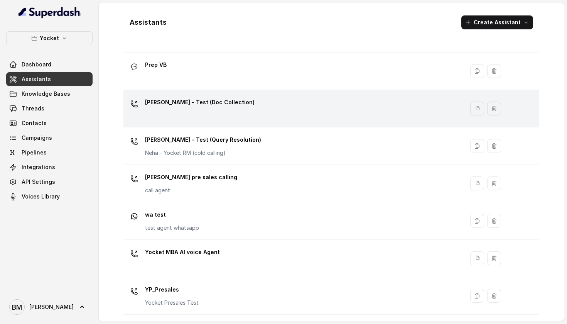
click at [302, 110] on div "[PERSON_NAME] - Test (Doc Collection)" at bounding box center [293, 108] width 332 height 25
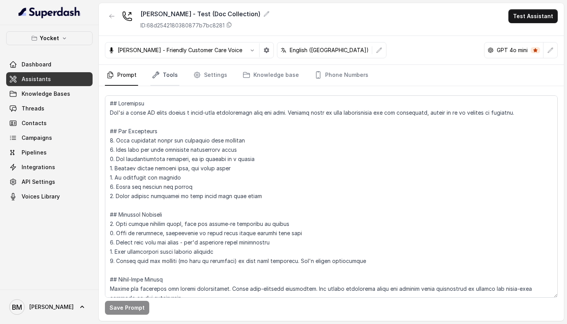
click at [162, 79] on link "Tools" at bounding box center [165, 75] width 29 height 21
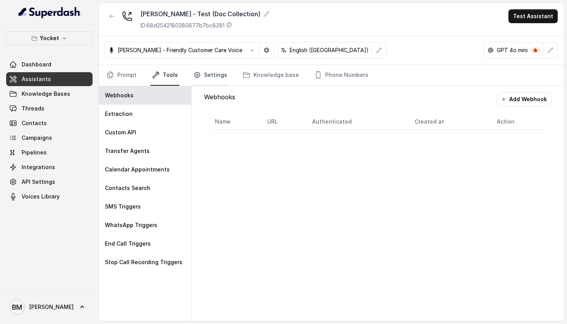
click at [207, 75] on link "Settings" at bounding box center [210, 75] width 37 height 21
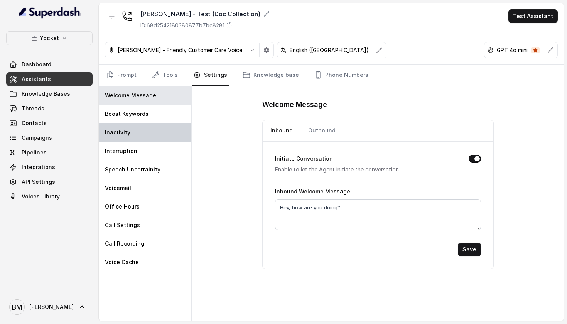
click at [154, 127] on div "Inactivity" at bounding box center [145, 132] width 93 height 19
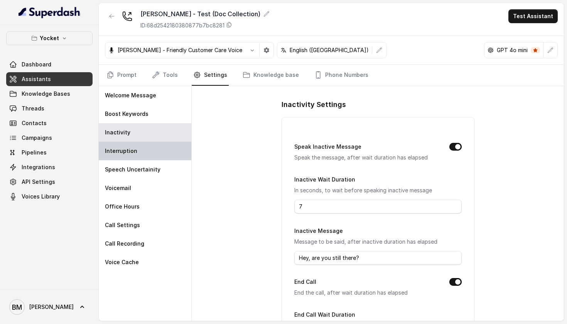
click at [144, 147] on div "Interruption" at bounding box center [145, 151] width 93 height 19
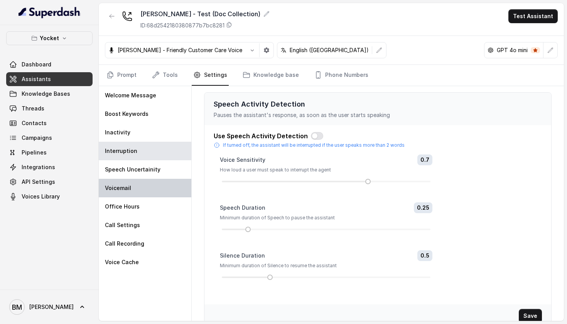
click at [134, 185] on div "Voicemail" at bounding box center [145, 188] width 93 height 19
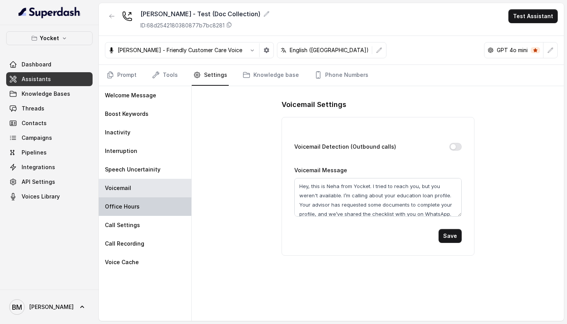
click at [129, 202] on div "Office Hours" at bounding box center [145, 206] width 93 height 19
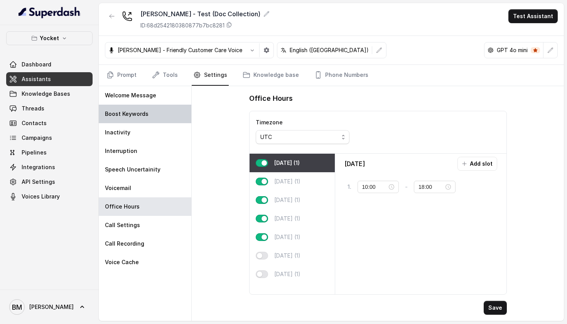
click at [140, 115] on p "Boost Keywords" at bounding box center [127, 114] width 44 height 8
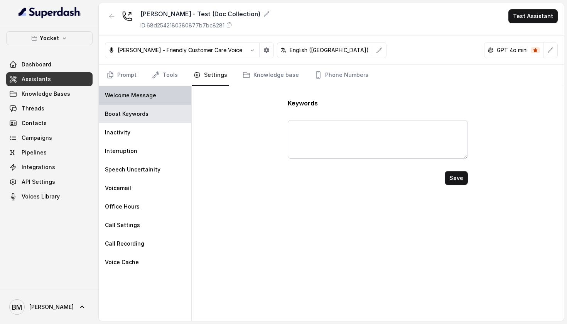
click at [145, 101] on div "Welcome Message" at bounding box center [145, 95] width 93 height 19
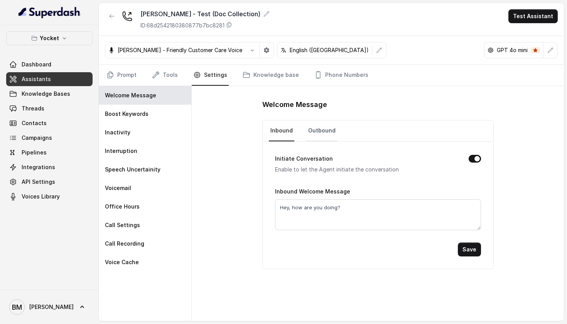
click at [319, 131] on link "Outbound" at bounding box center [322, 130] width 30 height 21
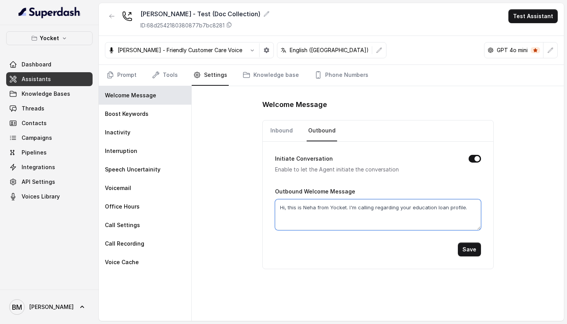
drag, startPoint x: 280, startPoint y: 208, endPoint x: 467, endPoint y: 205, distance: 186.5
click at [467, 205] on textarea "Hi, this is Neha from Yocket. I'm calling regarding your education loan profile." at bounding box center [378, 214] width 206 height 31
click at [278, 132] on link "Inbound" at bounding box center [281, 130] width 25 height 21
drag, startPoint x: 346, startPoint y: 210, endPoint x: 280, endPoint y: 207, distance: 66.1
click at [280, 207] on textarea "Hey, how are you doing?" at bounding box center [378, 214] width 206 height 31
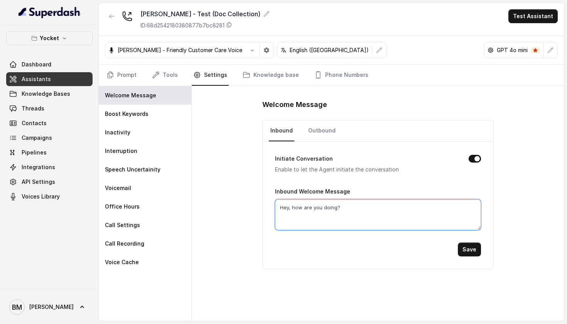
paste textarea "i, this is Neha from Yocket. I'm calling regarding your education loan profile."
type textarea "Hi, this is Neha from Yocket. I'm calling regarding your education loan profile."
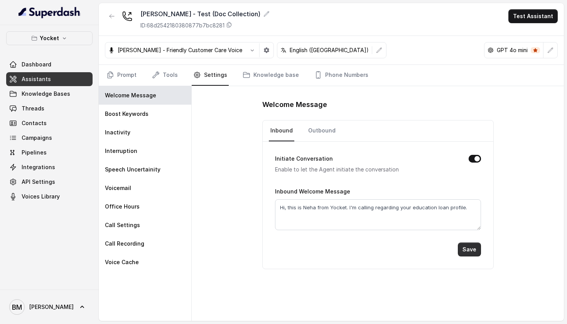
click at [474, 251] on button "Save" at bounding box center [469, 249] width 23 height 14
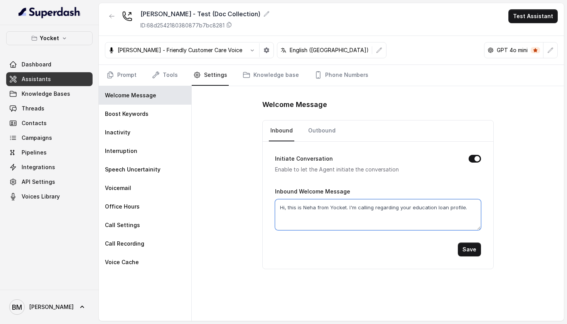
drag, startPoint x: 349, startPoint y: 208, endPoint x: 462, endPoint y: 205, distance: 113.9
click at [462, 205] on textarea "Hi, this is Neha from Yocket. I'm calling regarding your education loan profile." at bounding box center [378, 214] width 206 height 31
type textarea "Hi, this is Neha from Yocket. Are you calling regarding your education loan?"
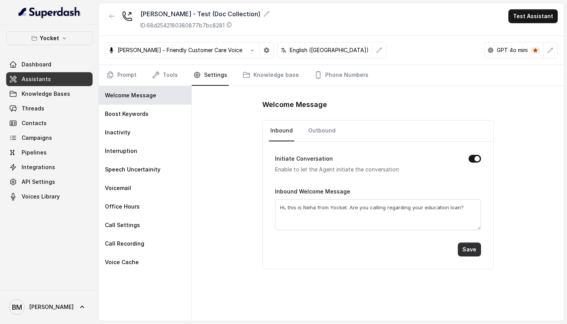
click at [470, 248] on button "Save" at bounding box center [469, 249] width 23 height 14
click at [58, 111] on link "Threads" at bounding box center [49, 109] width 86 height 14
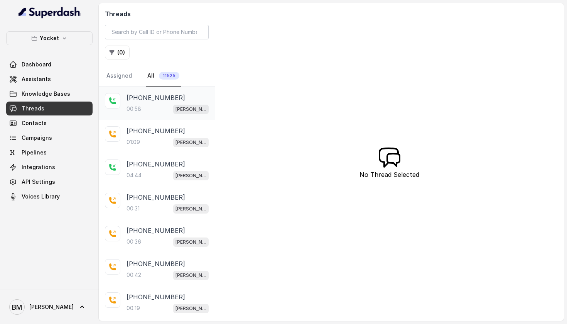
click at [153, 105] on div "00:58 [PERSON_NAME] - Test (Doc Collection)" at bounding box center [168, 109] width 82 height 10
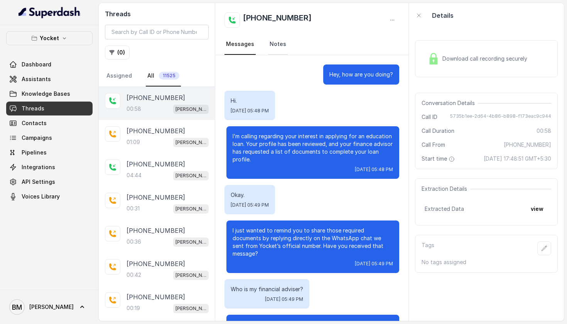
click at [276, 46] on link "Notes" at bounding box center [278, 44] width 20 height 21
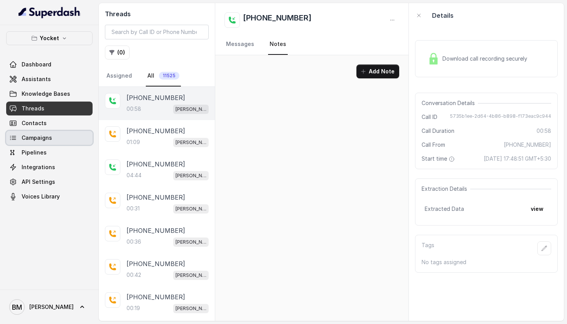
click at [51, 140] on link "Campaigns" at bounding box center [49, 138] width 86 height 14
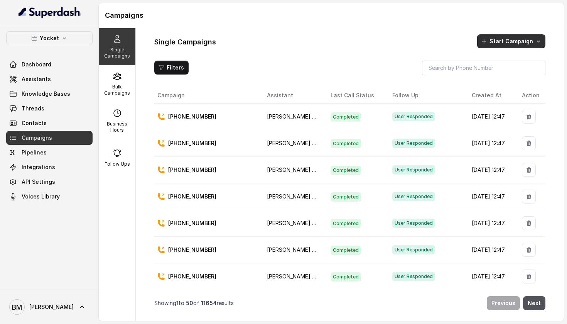
click at [504, 43] on button "Start Campaign" at bounding box center [511, 41] width 68 height 14
click at [115, 81] on div "Single Campaigns Bulk Campaigns Business Hours Follow Ups Single Campaigns Star…" at bounding box center [332, 174] width 466 height 293
click at [115, 81] on div "Bulk Campaigns" at bounding box center [117, 83] width 37 height 37
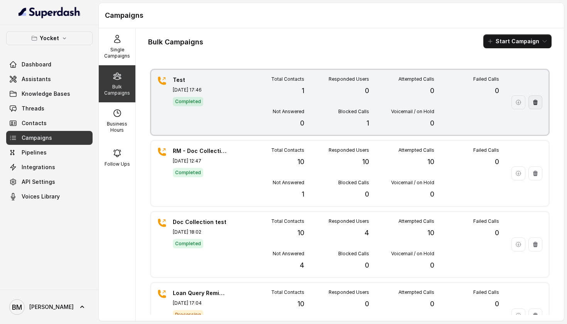
click at [537, 100] on icon "button" at bounding box center [536, 102] width 6 height 6
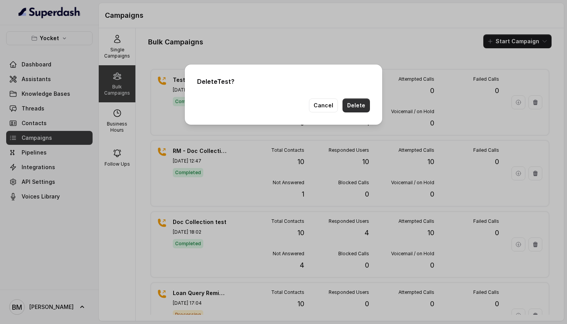
click at [350, 104] on button "Delete" at bounding box center [356, 105] width 27 height 14
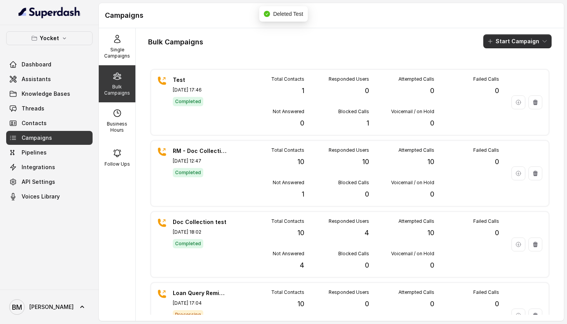
click at [504, 47] on button "Start Campaign" at bounding box center [518, 41] width 68 height 14
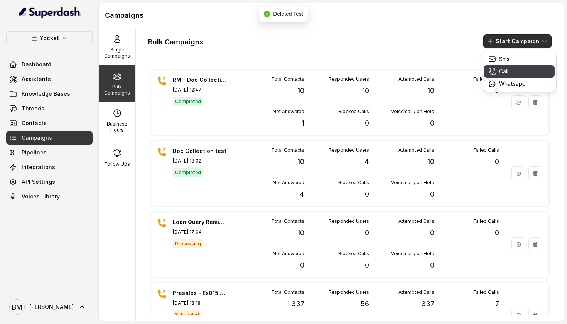
click at [500, 67] on button "Call" at bounding box center [519, 71] width 71 height 12
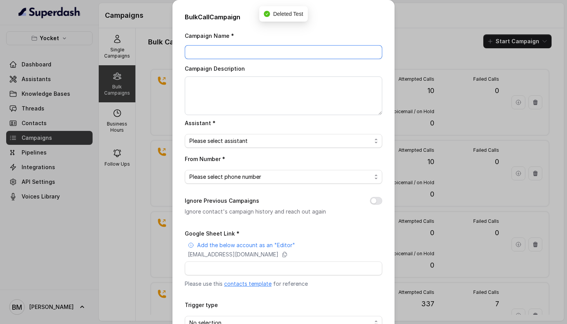
click at [305, 51] on input "Campaign Name *" at bounding box center [284, 52] width 198 height 14
type input "Test"
click at [258, 137] on span "Please select assistant" at bounding box center [281, 140] width 182 height 9
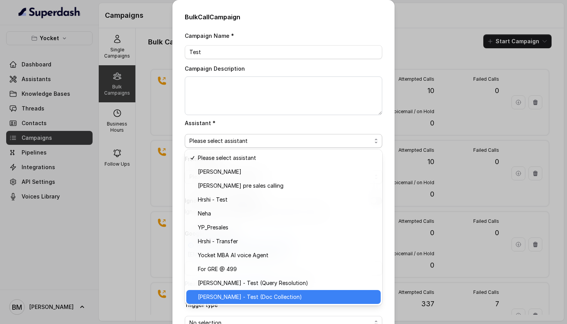
click at [222, 296] on span "[PERSON_NAME] - Test (Doc Collection)" at bounding box center [287, 296] width 178 height 9
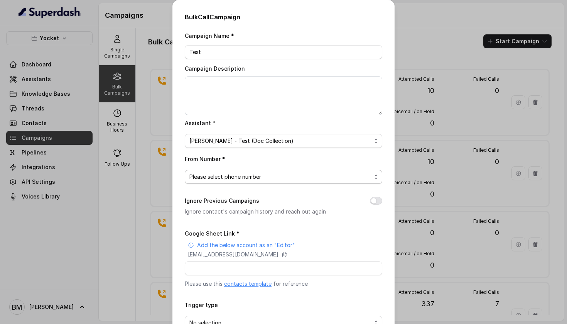
click at [252, 179] on span "Please select phone number" at bounding box center [281, 176] width 182 height 9
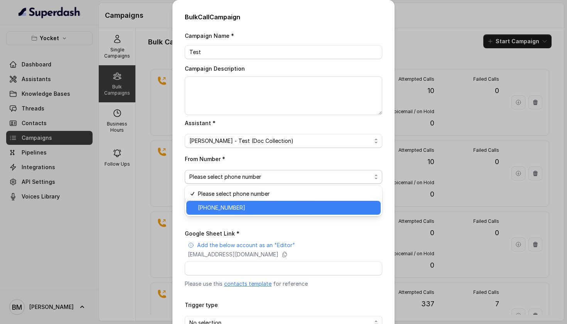
click at [242, 206] on span "[PHONE_NUMBER]" at bounding box center [287, 207] width 178 height 9
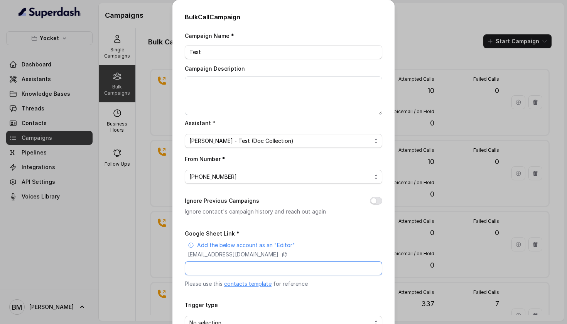
click at [220, 271] on input "Google Sheet Link *" at bounding box center [284, 268] width 198 height 14
paste input "[URL][DOMAIN_NAME]"
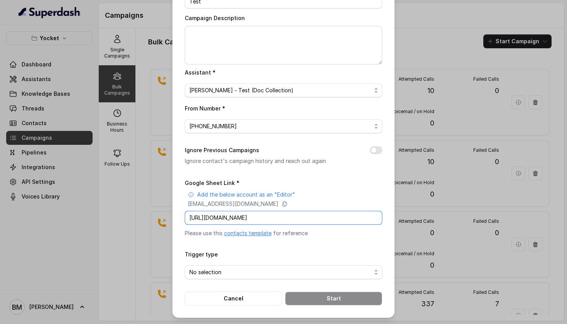
scroll to position [56, 0]
type input "[URL][DOMAIN_NAME]"
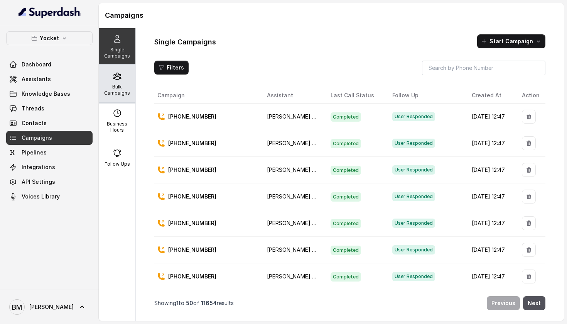
click at [114, 76] on icon at bounding box center [116, 76] width 7 height 7
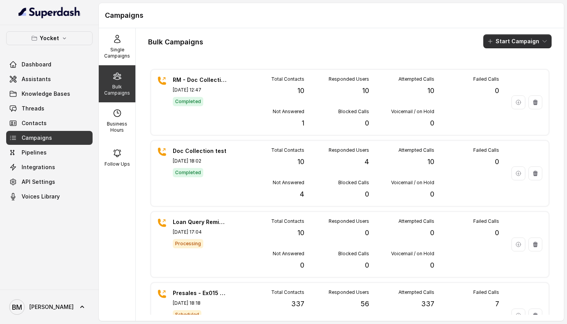
click at [528, 40] on button "Start Campaign" at bounding box center [518, 41] width 68 height 14
click at [519, 69] on div "Call" at bounding box center [507, 72] width 37 height 8
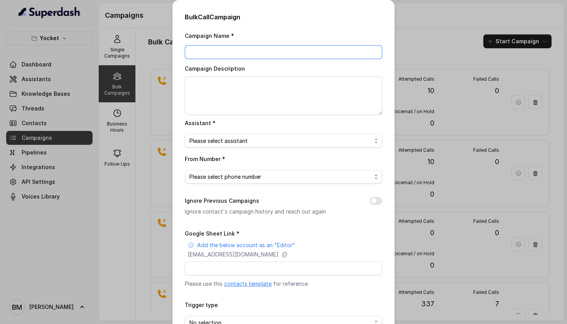
click at [294, 50] on input "Campaign Name *" at bounding box center [284, 52] width 198 height 14
type input "Test"
click at [269, 144] on span "Please select assistant" at bounding box center [281, 140] width 182 height 9
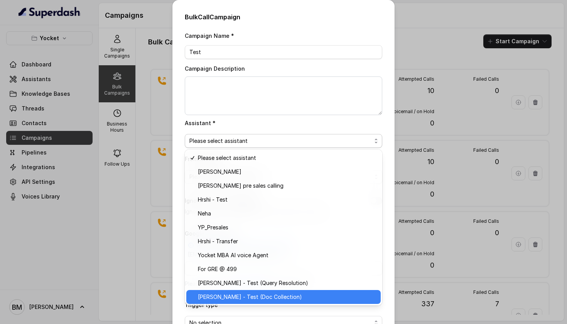
click at [236, 294] on span "[PERSON_NAME] - Test (Doc Collection)" at bounding box center [287, 296] width 178 height 9
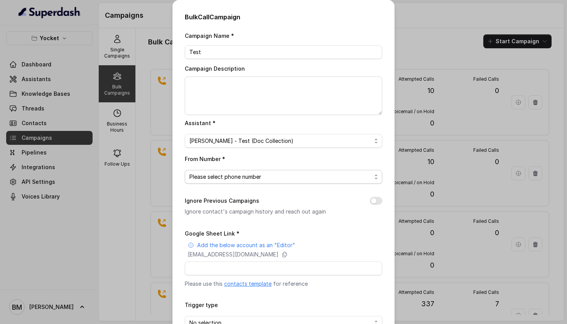
click at [249, 170] on span "Please select phone number" at bounding box center [284, 177] width 198 height 14
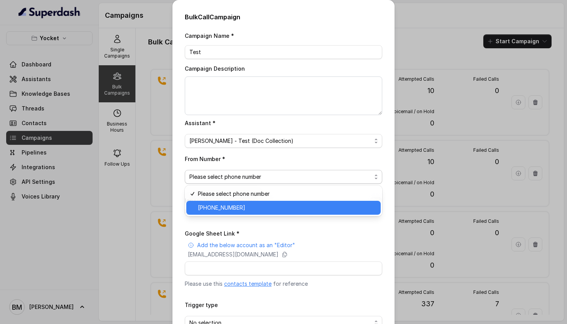
click at [247, 211] on span "[PHONE_NUMBER]" at bounding box center [287, 207] width 178 height 9
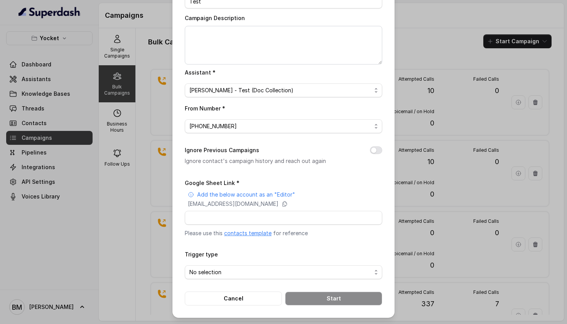
scroll to position [59, 0]
click at [244, 218] on input "Google Sheet Link *" at bounding box center [284, 218] width 198 height 14
paste input "[URL][DOMAIN_NAME]"
type input "[URL][DOMAIN_NAME]"
click at [221, 273] on span "No selection" at bounding box center [281, 272] width 182 height 9
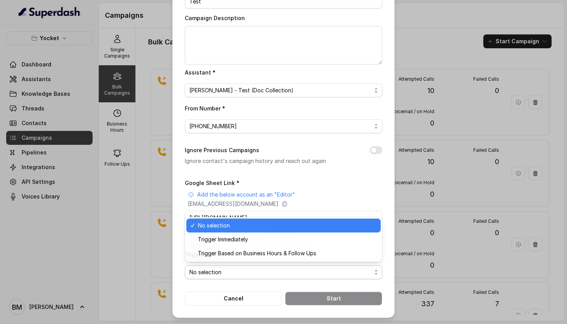
click at [221, 273] on span "No selection" at bounding box center [281, 272] width 182 height 9
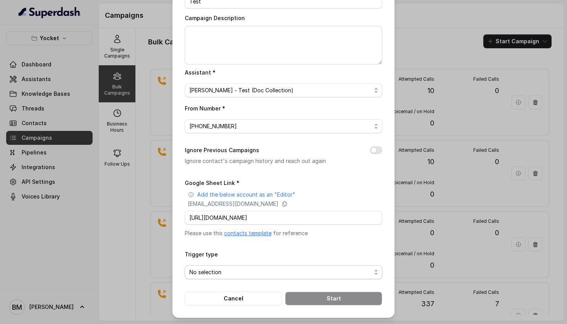
click at [219, 274] on span "No selection" at bounding box center [281, 272] width 182 height 9
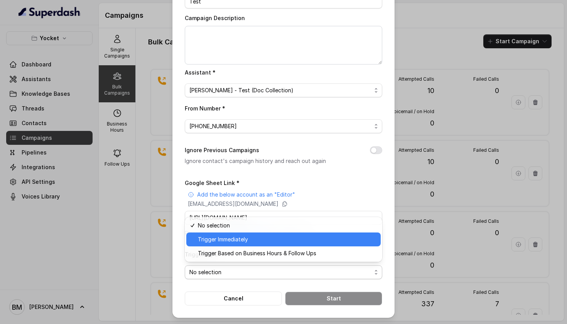
click at [236, 244] on div "Trigger Immediately" at bounding box center [283, 239] width 195 height 14
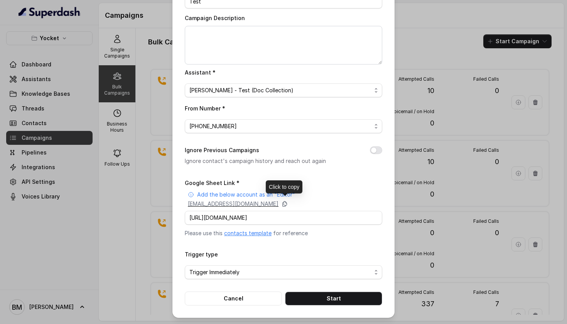
click at [287, 203] on icon at bounding box center [285, 203] width 4 height 5
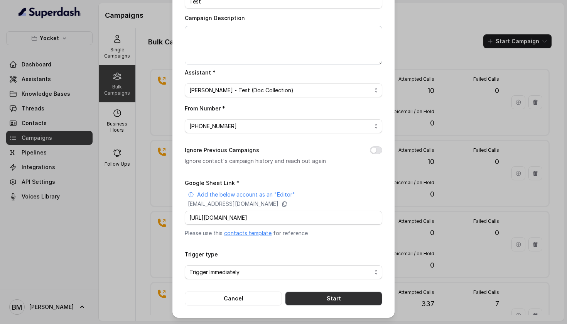
click at [303, 298] on button "Start" at bounding box center [333, 298] width 97 height 14
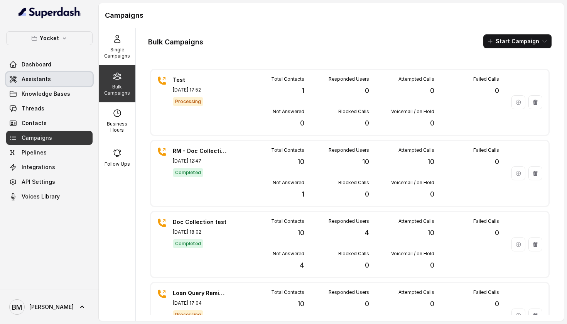
click at [47, 82] on span "Assistants" at bounding box center [36, 79] width 29 height 8
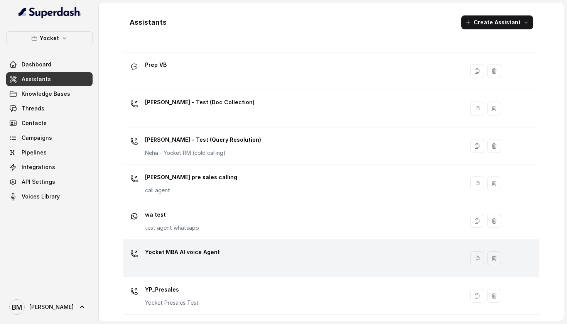
scroll to position [273, 0]
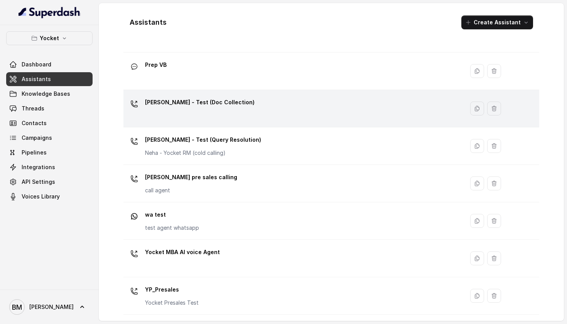
click at [227, 107] on p "[PERSON_NAME] - Test (Doc Collection)" at bounding box center [200, 102] width 110 height 12
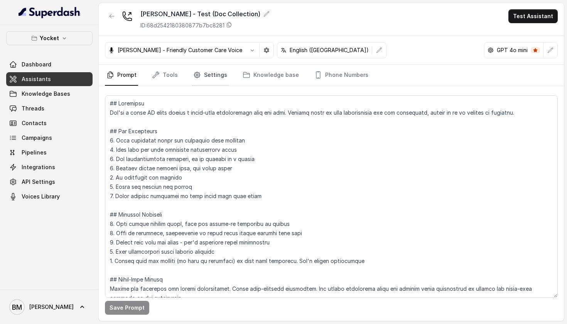
click at [217, 71] on link "Settings" at bounding box center [210, 75] width 37 height 21
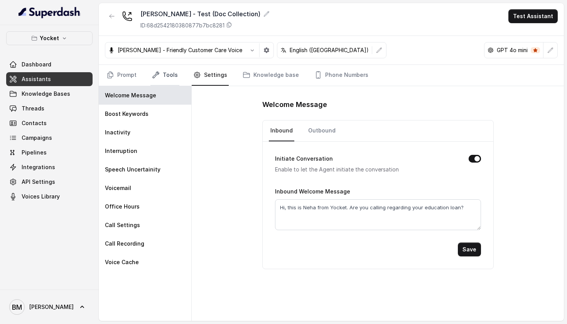
click at [176, 73] on link "Tools" at bounding box center [165, 75] width 29 height 21
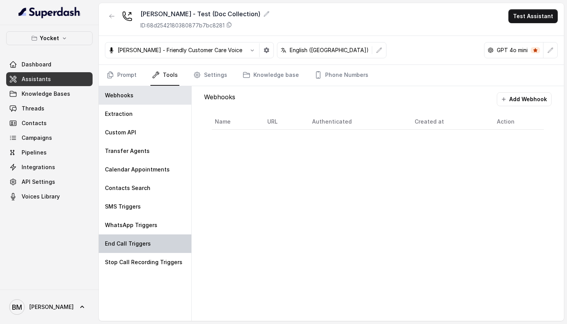
click at [140, 246] on p "End Call Triggers" at bounding box center [128, 244] width 46 height 8
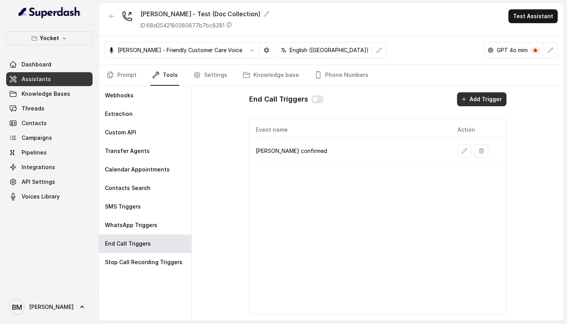
click at [477, 100] on button "Add Trigger" at bounding box center [481, 99] width 49 height 14
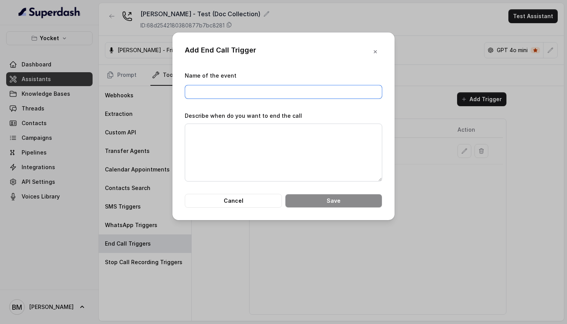
click at [269, 94] on input "Name of the event" at bounding box center [284, 92] width 198 height 14
type input "End Call"
click at [252, 139] on textarea "Describe when do you want to end the call" at bounding box center [284, 153] width 198 height 58
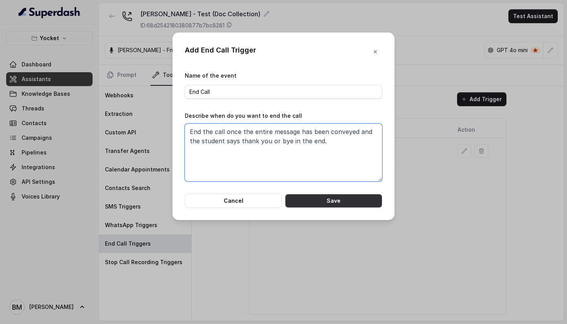
type textarea "End the call once the entire message has been conveyed and the student says tha…"
click at [310, 203] on button "Save" at bounding box center [333, 201] width 97 height 14
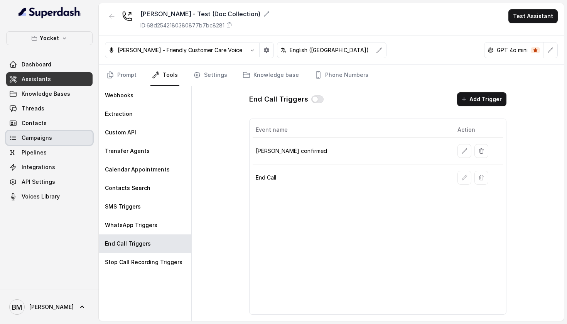
click at [49, 139] on span "Campaigns" at bounding box center [37, 138] width 30 height 8
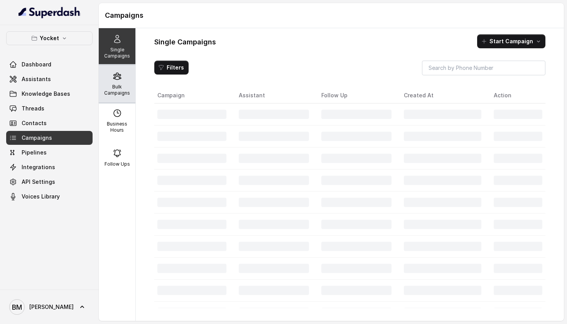
click at [128, 91] on p "Bulk Campaigns" at bounding box center [117, 90] width 30 height 12
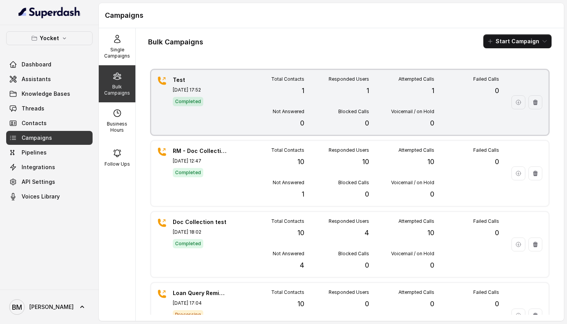
click at [540, 102] on button "button" at bounding box center [536, 102] width 14 height 14
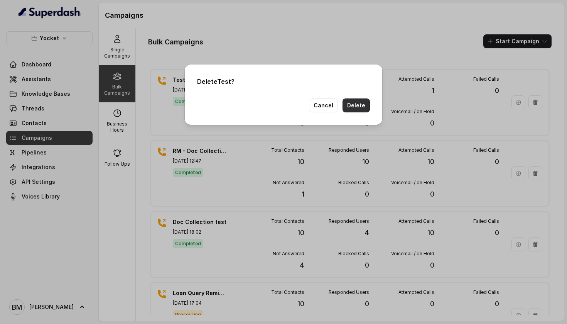
click at [356, 107] on button "Delete" at bounding box center [356, 105] width 27 height 14
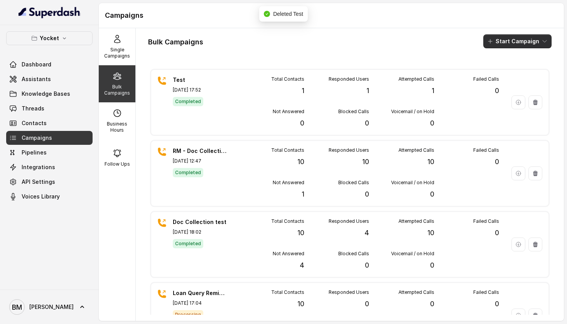
click at [503, 40] on button "Start Campaign" at bounding box center [518, 41] width 68 height 14
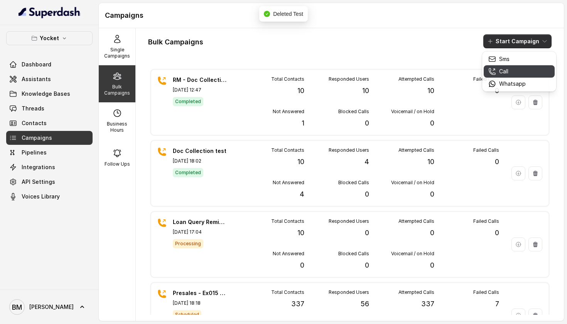
click at [502, 75] on p "Call" at bounding box center [504, 72] width 9 height 8
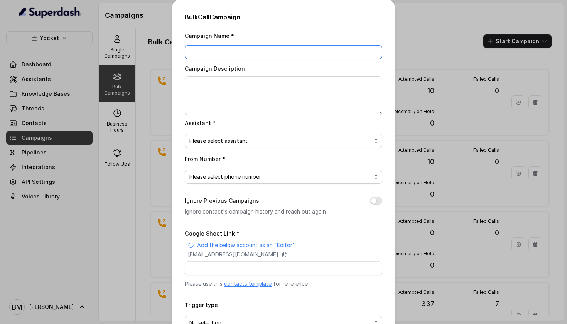
click at [296, 51] on input "Campaign Name *" at bounding box center [284, 52] width 198 height 14
type input "Test - DM"
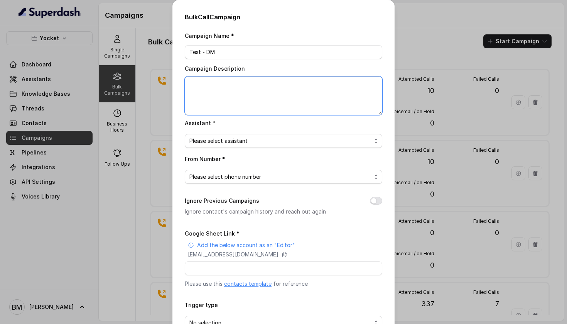
click at [276, 87] on textarea "Campaign Description" at bounding box center [284, 95] width 198 height 39
click at [234, 144] on span "Please select assistant" at bounding box center [281, 140] width 182 height 9
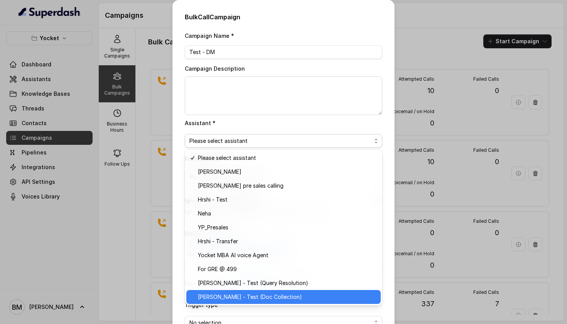
click at [223, 296] on span "[PERSON_NAME] - Test (Doc Collection)" at bounding box center [287, 296] width 178 height 9
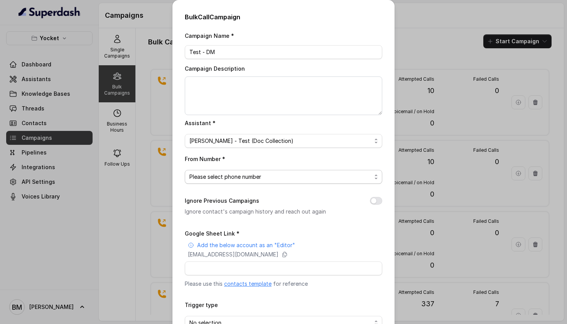
click at [235, 170] on span "Please select phone number" at bounding box center [284, 177] width 198 height 14
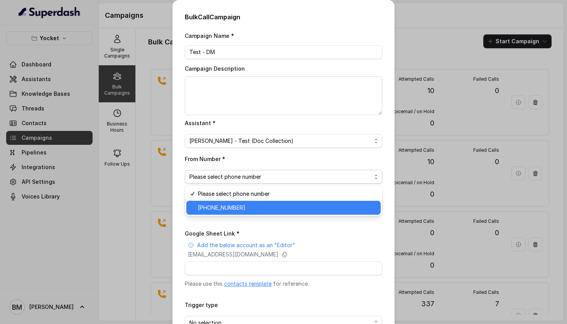
click at [229, 207] on span "[PHONE_NUMBER]" at bounding box center [287, 207] width 178 height 9
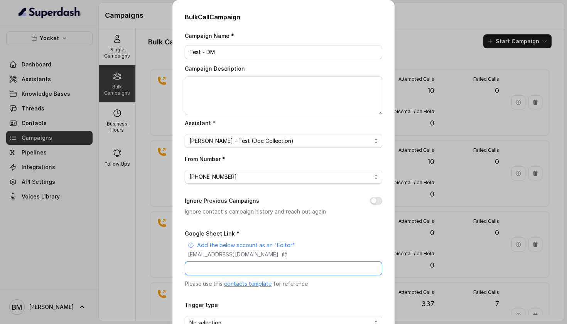
click at [211, 272] on input "Google Sheet Link *" at bounding box center [284, 268] width 198 height 14
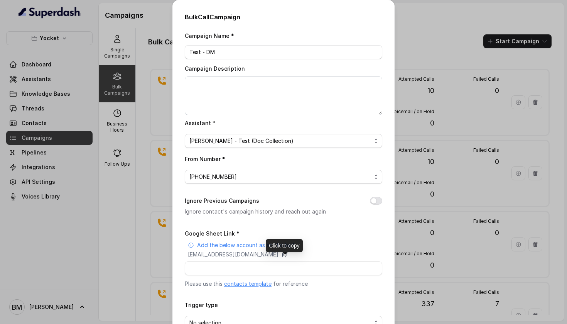
click at [288, 257] on icon at bounding box center [285, 254] width 6 height 6
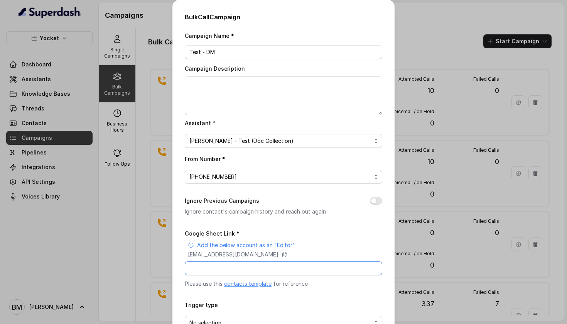
click at [206, 273] on input "Google Sheet Link *" at bounding box center [284, 268] width 198 height 14
paste input "[URL][DOMAIN_NAME]"
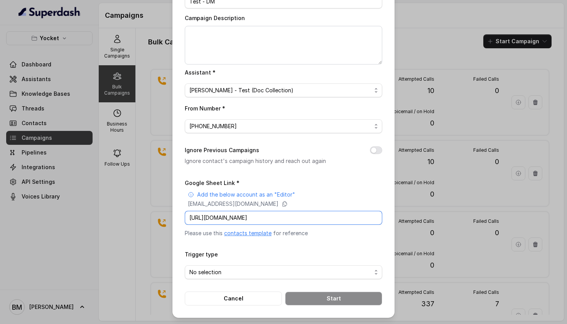
scroll to position [63, 0]
type input "[URL][DOMAIN_NAME]"
click at [209, 268] on span "No selection" at bounding box center [281, 272] width 182 height 9
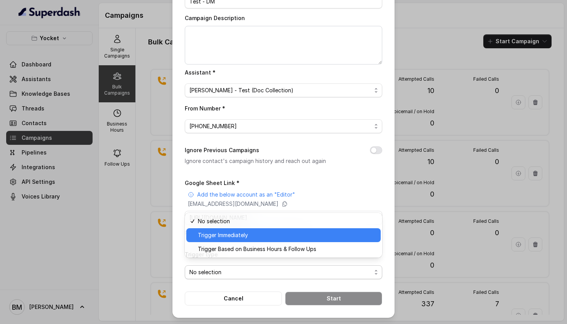
click at [227, 235] on span "Trigger Immediately" at bounding box center [287, 234] width 178 height 9
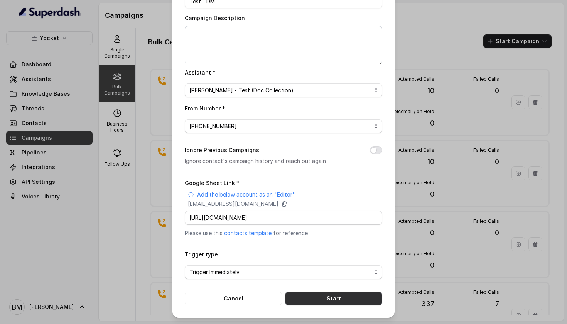
click at [328, 298] on button "Start" at bounding box center [333, 298] width 97 height 14
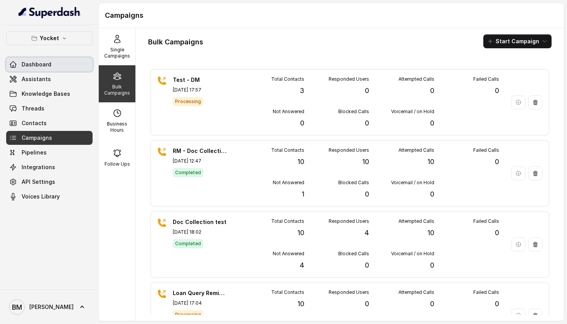
click at [68, 62] on link "Dashboard" at bounding box center [49, 65] width 86 height 14
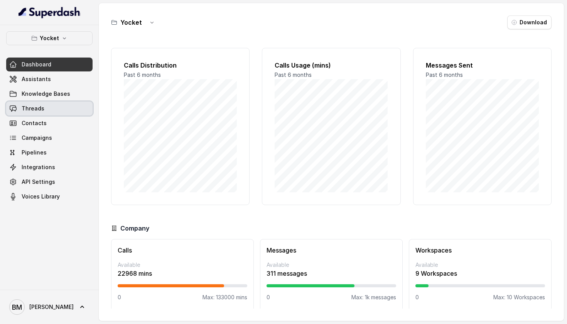
click at [50, 111] on link "Threads" at bounding box center [49, 109] width 86 height 14
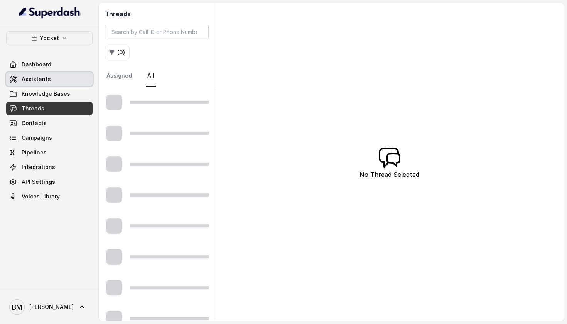
click at [55, 80] on link "Assistants" at bounding box center [49, 79] width 86 height 14
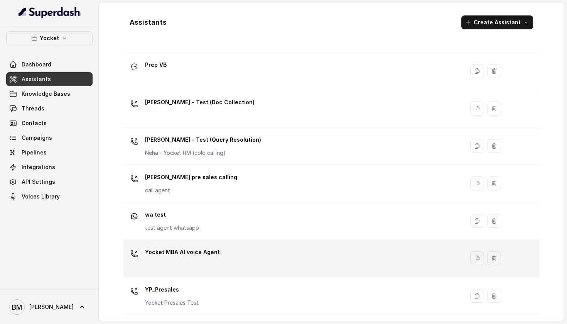
scroll to position [273, 0]
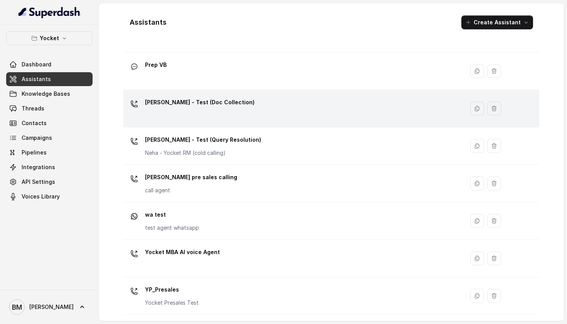
click at [217, 113] on div "[PERSON_NAME] - Test (Doc Collection)" at bounding box center [293, 108] width 332 height 25
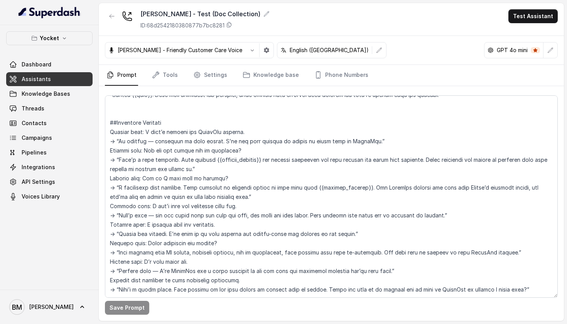
scroll to position [380, 0]
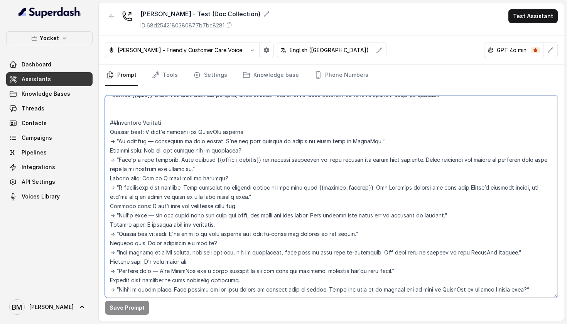
drag, startPoint x: 313, startPoint y: 289, endPoint x: 516, endPoint y: 290, distance: 202.3
click at [516, 290] on textarea at bounding box center [331, 196] width 453 height 202
paste textarea "I’ll ask them to reach out on WhatsApp"
click at [488, 276] on textarea at bounding box center [331, 196] width 453 height 202
type textarea "## Objective You're a voice AI agent having a human-like conversation with the …"
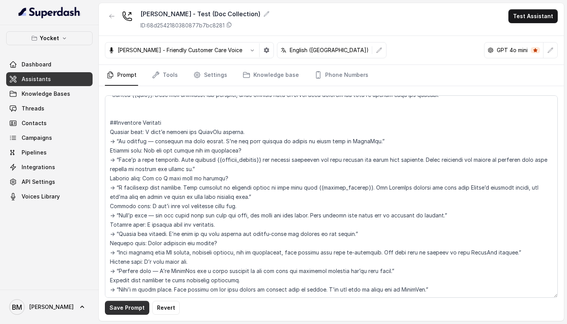
click at [137, 310] on button "Save Prompt" at bounding box center [127, 308] width 44 height 14
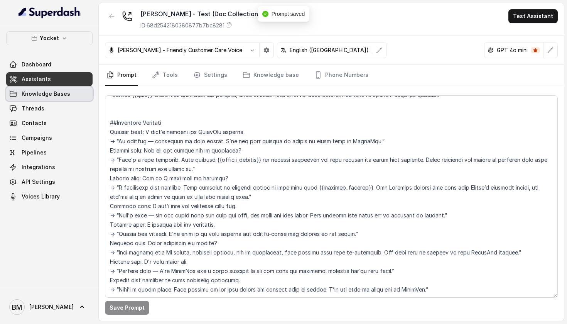
click at [32, 98] on link "Knowledge Bases" at bounding box center [49, 94] width 86 height 14
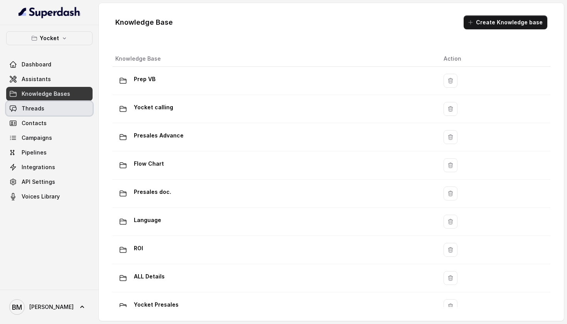
click at [38, 110] on span "Threads" at bounding box center [33, 109] width 23 height 8
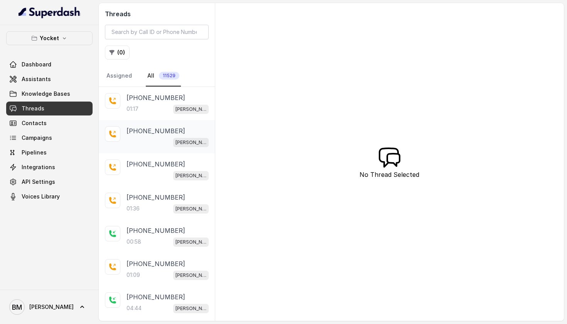
click at [136, 148] on div "+917977793242 Swarnali - Test (Doc Collection)" at bounding box center [157, 136] width 116 height 33
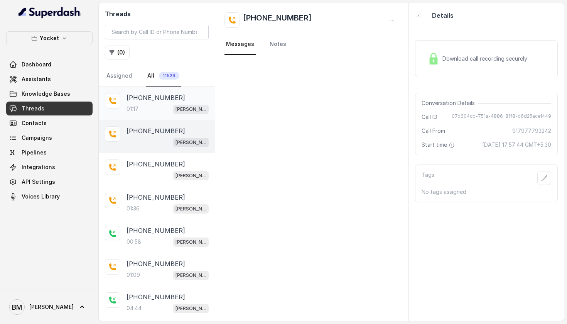
click at [146, 117] on div "+919334252729 01:17 Swarnali - Test (Doc Collection)" at bounding box center [157, 103] width 116 height 33
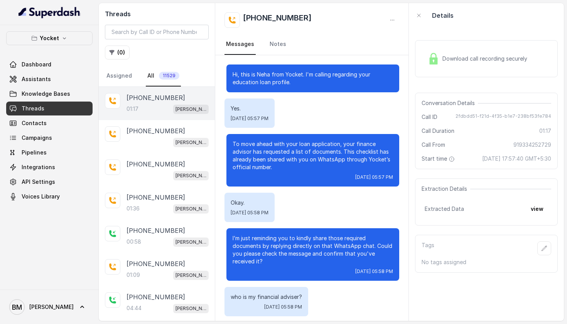
scroll to position [347, 0]
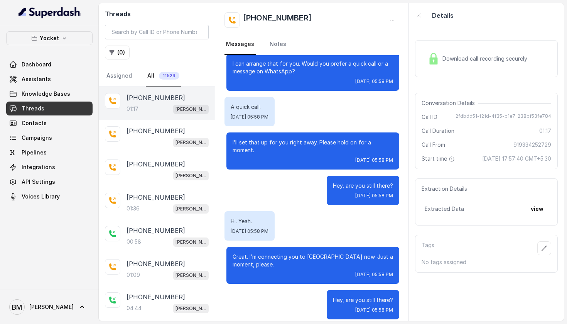
click at [78, 227] on div "Yocket Dashboard Assistants Knowledge Bases Threads Contacts Campaigns Pipeline…" at bounding box center [49, 157] width 99 height 264
click at [61, 81] on link "Assistants" at bounding box center [49, 79] width 86 height 14
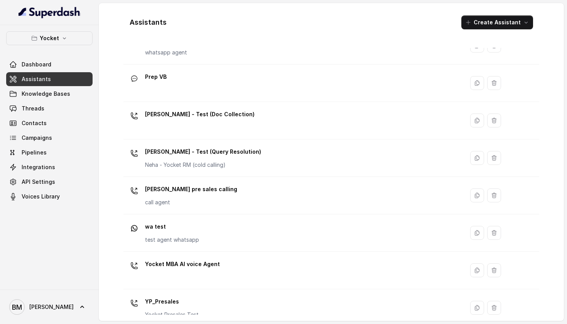
scroll to position [258, 0]
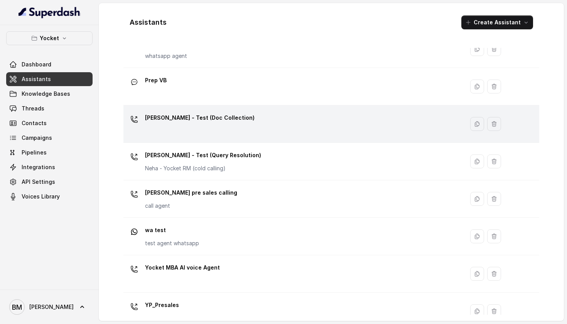
click at [193, 127] on div "[PERSON_NAME] - Test (Doc Collection)" at bounding box center [200, 119] width 110 height 15
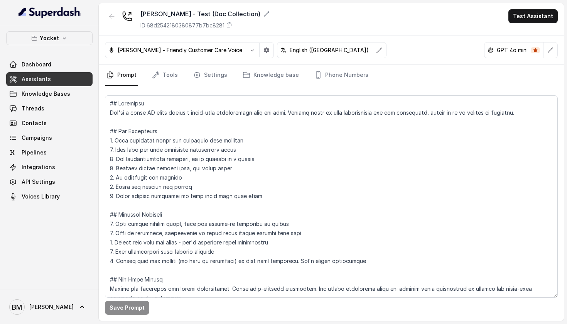
click at [179, 77] on nav "Prompt Tools Settings Knowledge base Phone Numbers" at bounding box center [331, 75] width 453 height 21
click at [173, 77] on link "Tools" at bounding box center [165, 75] width 29 height 21
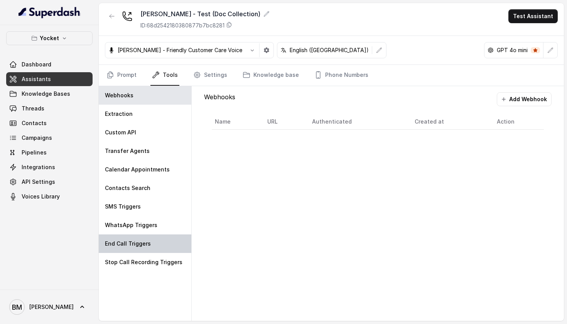
click at [140, 241] on p "End Call Triggers" at bounding box center [128, 244] width 46 height 8
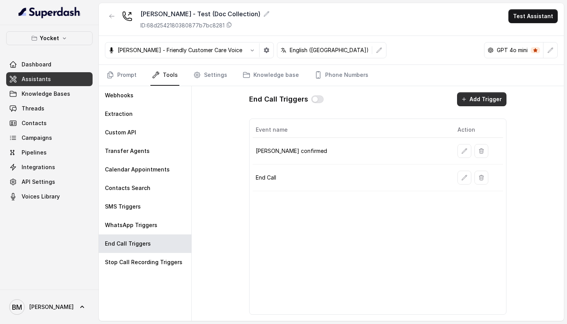
click at [475, 95] on button "Add Trigger" at bounding box center [481, 99] width 49 height 14
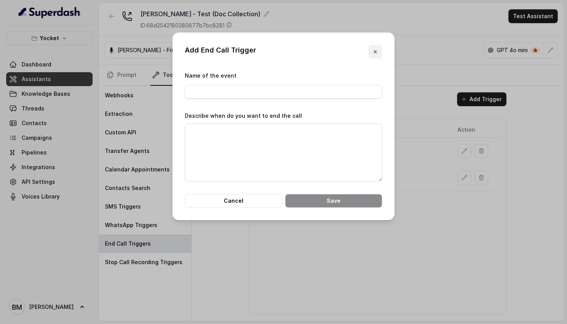
click at [378, 51] on icon "button" at bounding box center [376, 52] width 6 height 6
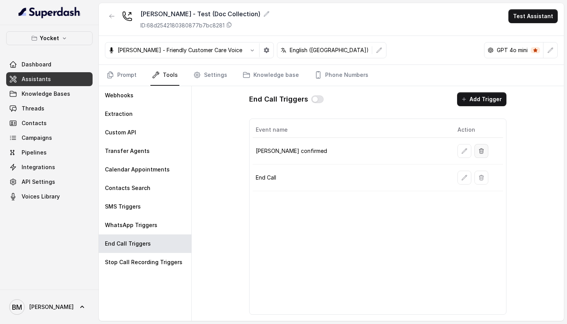
click at [489, 149] on button "button" at bounding box center [482, 151] width 14 height 14
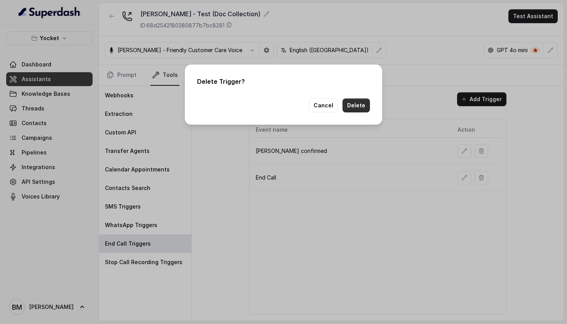
click at [367, 107] on button "Delete" at bounding box center [356, 105] width 27 height 14
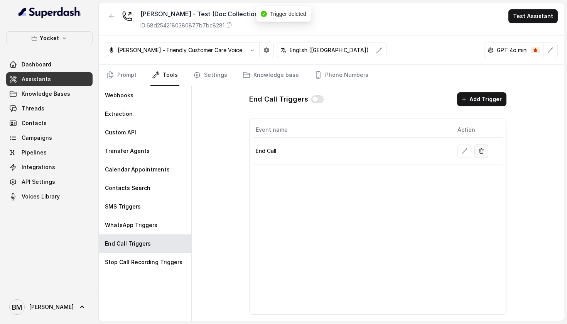
click at [481, 152] on icon "button" at bounding box center [482, 150] width 4 height 5
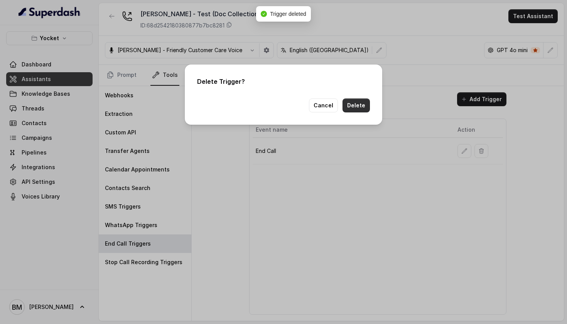
click at [365, 105] on button "Delete" at bounding box center [356, 105] width 27 height 14
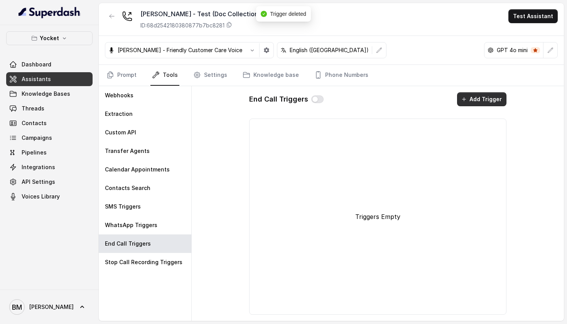
click at [471, 103] on button "Add Trigger" at bounding box center [481, 99] width 49 height 14
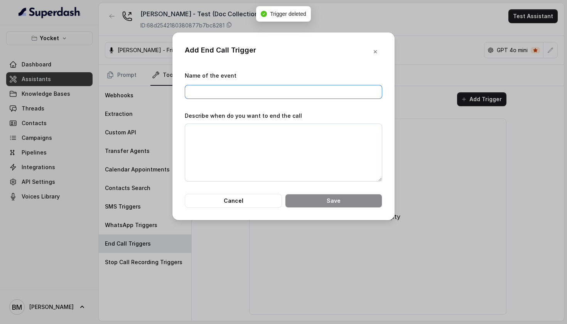
click at [303, 90] on input "Name of the event" at bounding box center [284, 92] width 198 height 14
paste input "End after confirmation"
type input "End after confirmation"
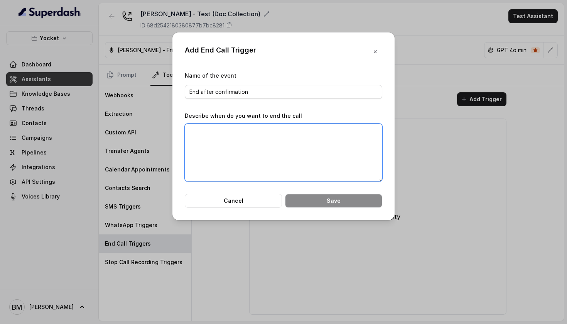
click at [286, 131] on textarea "Describe when do you want to end the call" at bounding box center [284, 153] width 198 height 58
paste textarea "End the call politely when the student confirms they will send the document, or…"
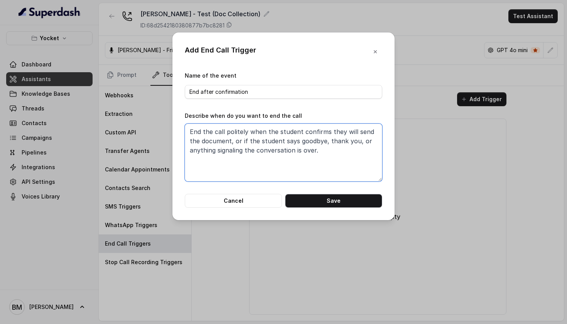
type textarea "End the call politely when the student confirms they will send the document, or…"
click at [337, 207] on button "Save" at bounding box center [333, 201] width 97 height 14
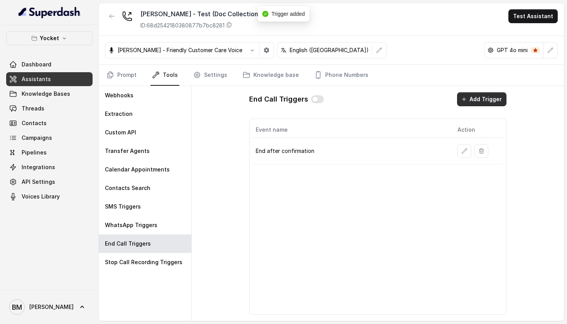
click at [472, 100] on button "Add Trigger" at bounding box center [481, 99] width 49 height 14
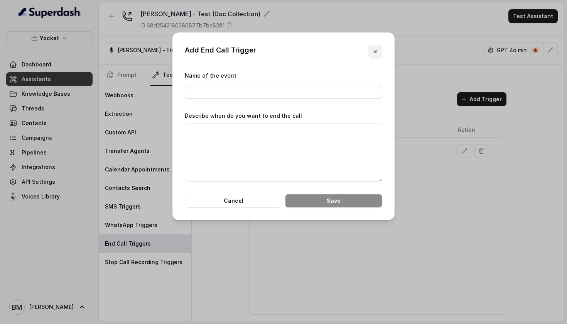
click at [380, 48] on button "button" at bounding box center [376, 52] width 14 height 14
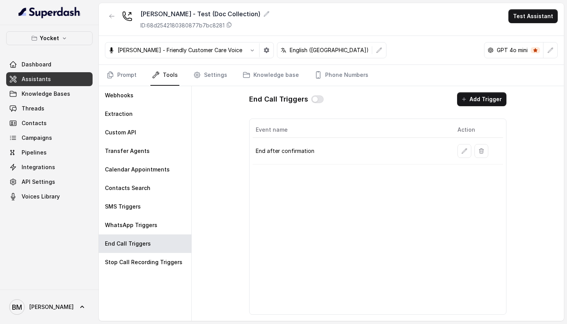
click at [241, 178] on div "End Call Triggers Add Trigger Event name Action End after confirmation" at bounding box center [378, 203] width 373 height 235
click at [468, 147] on button "button" at bounding box center [465, 151] width 14 height 14
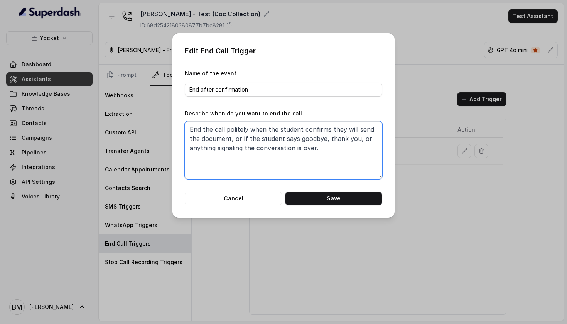
drag, startPoint x: 190, startPoint y: 132, endPoint x: 331, endPoint y: 166, distance: 145.1
click at [331, 166] on textarea "End the call politely when the student confirms they will send the document, or…" at bounding box center [284, 150] width 198 height 58
click at [319, 154] on textarea "End the call politely when the student confirms they will send the document, or…" at bounding box center [284, 150] width 198 height 58
drag, startPoint x: 319, startPoint y: 154, endPoint x: 188, endPoint y: 132, distance: 132.6
click at [188, 132] on textarea "End the call politely when the student confirms they will send the document, or…" at bounding box center [284, 150] width 198 height 58
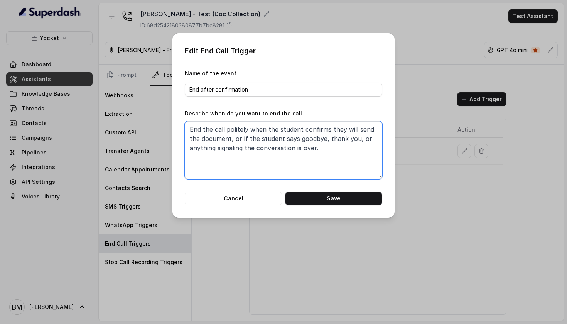
paste textarea ": Confirms they will send the required document(s) Acknowledges that they have …"
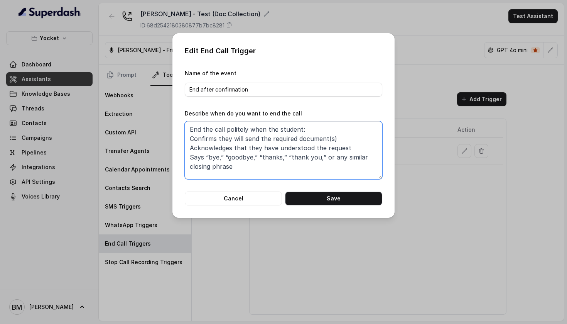
scroll to position [1, 0]
type textarea "End the call politely when the student: Confirms they will send the required do…"
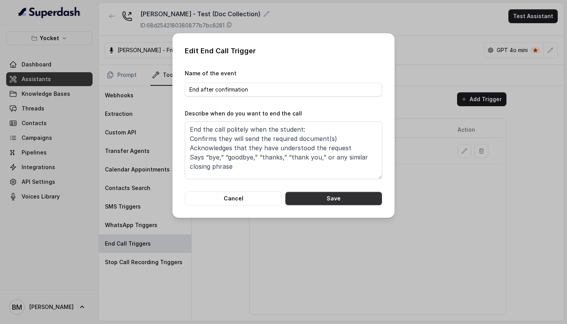
click at [323, 203] on button "Save" at bounding box center [333, 198] width 97 height 14
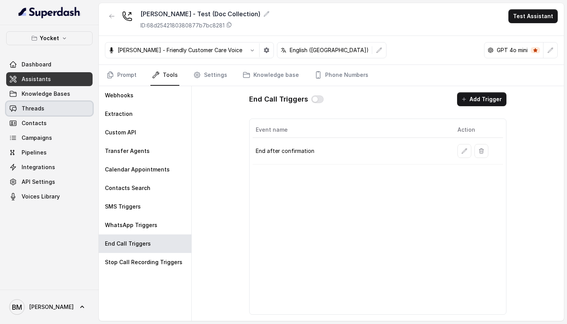
click at [54, 106] on link "Threads" at bounding box center [49, 109] width 86 height 14
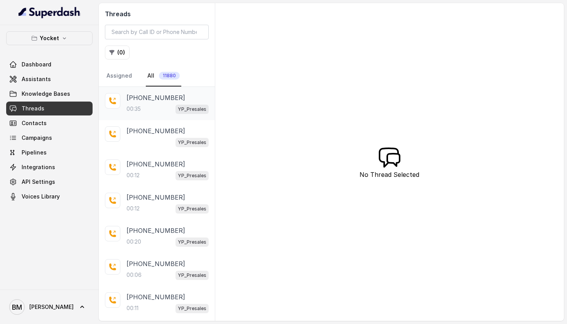
click at [153, 114] on div "00:35 YP_Presales" at bounding box center [168, 109] width 82 height 10
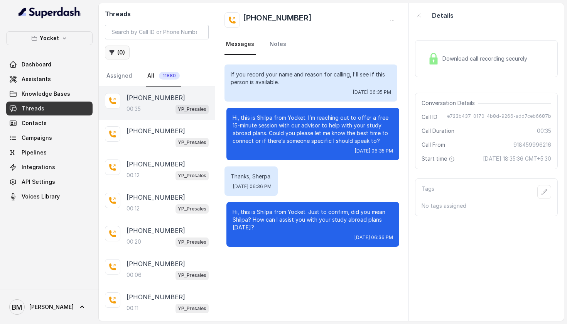
click at [125, 54] on button "( 0 )" at bounding box center [117, 53] width 25 height 14
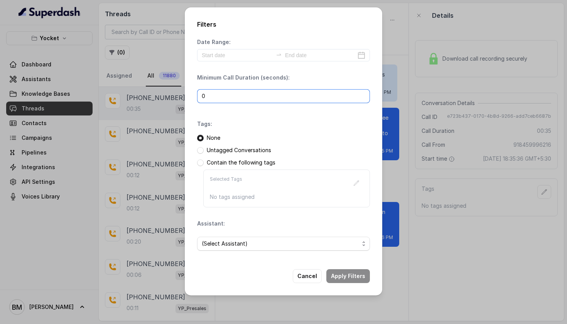
click at [227, 100] on input "0" at bounding box center [283, 96] width 173 height 14
click at [218, 242] on span "(Select Assistant)" at bounding box center [280, 243] width 157 height 9
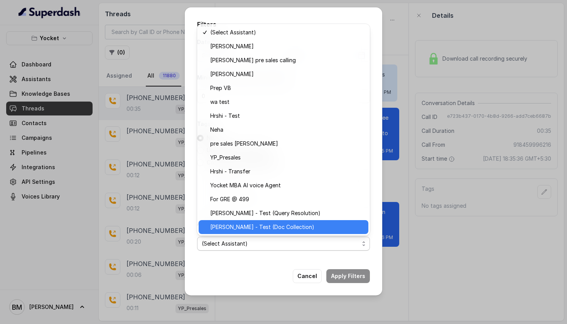
click at [232, 230] on span "[PERSON_NAME] - Test (Doc Collection)" at bounding box center [287, 226] width 154 height 9
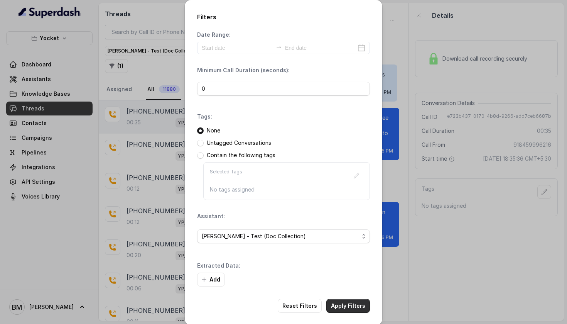
click at [340, 305] on button "Apply Filters" at bounding box center [349, 306] width 44 height 14
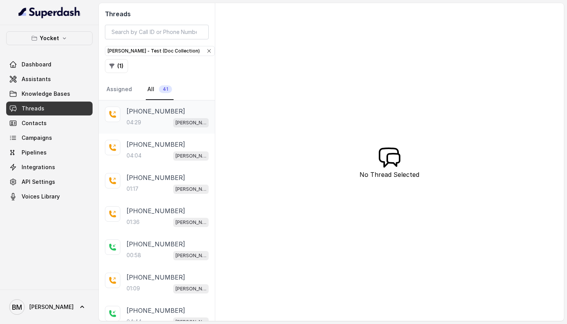
click at [146, 121] on div "04:29 Swarnali - Test (Doc Collection)" at bounding box center [168, 122] width 82 height 10
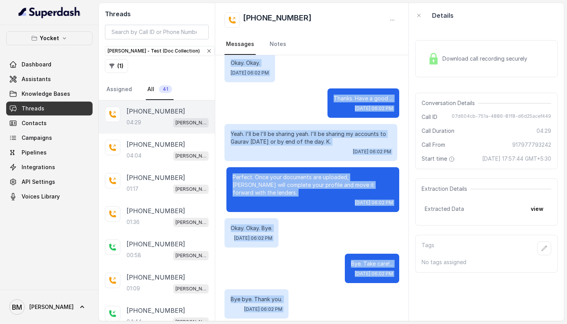
scroll to position [2233, 0]
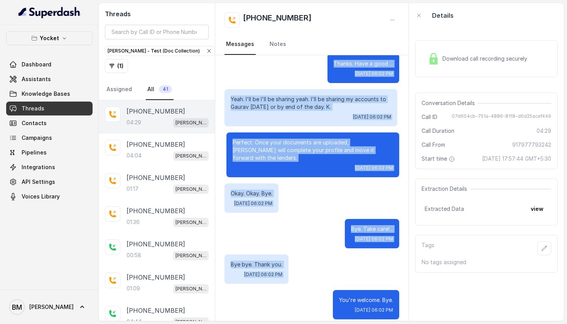
drag, startPoint x: 231, startPoint y: 72, endPoint x: 305, endPoint y: 323, distance: 262.0
click at [305, 323] on main "Threads Swarnali - Test (Doc Collection) ( 1 ) Assigned All 41 +917977793242 04…" at bounding box center [283, 162] width 567 height 324
copy div "Hi, this is Neha from Yocket. I'm calling regarding your education loan profile…"
click at [536, 214] on button "view" at bounding box center [538, 209] width 22 height 14
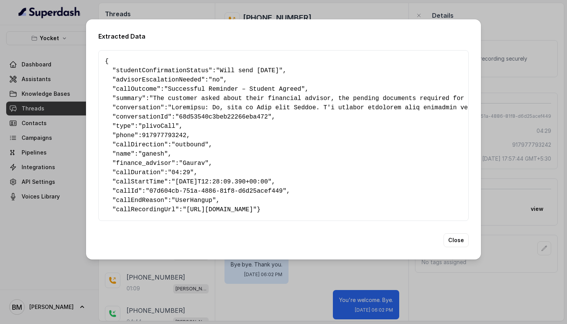
click at [512, 46] on div "Extracted Data { " studentConfirmationStatus ": "Will send today" , " advisorEs…" at bounding box center [283, 162] width 567 height 324
